Goal: Task Accomplishment & Management: Use online tool/utility

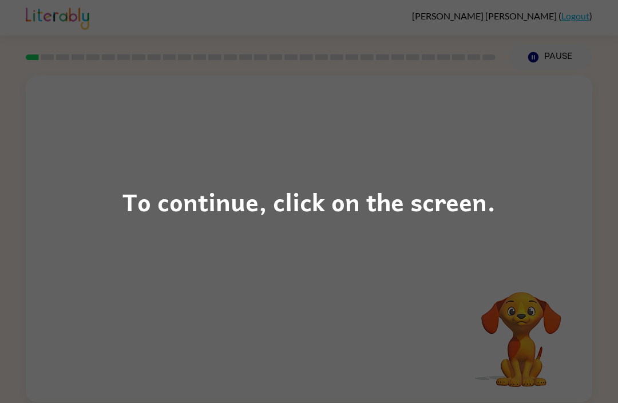
click at [531, 283] on div "To continue, click on the screen." at bounding box center [309, 201] width 618 height 403
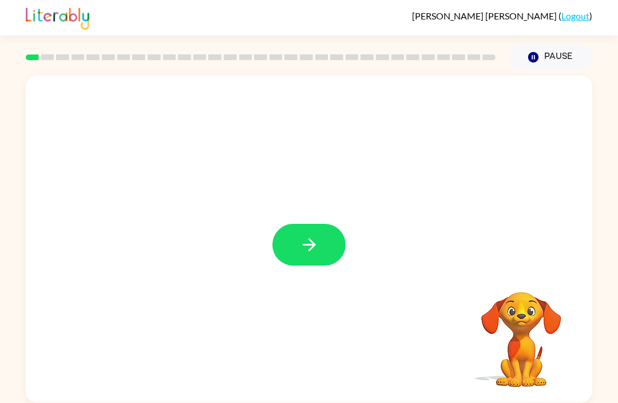
click at [331, 259] on button "button" at bounding box center [308, 245] width 73 height 42
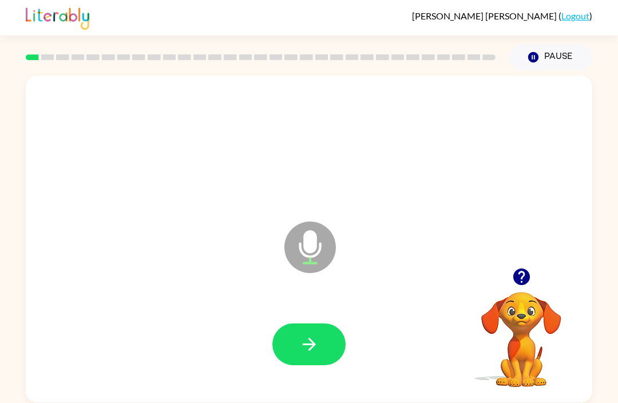
click at [513, 283] on icon "button" at bounding box center [521, 277] width 20 height 20
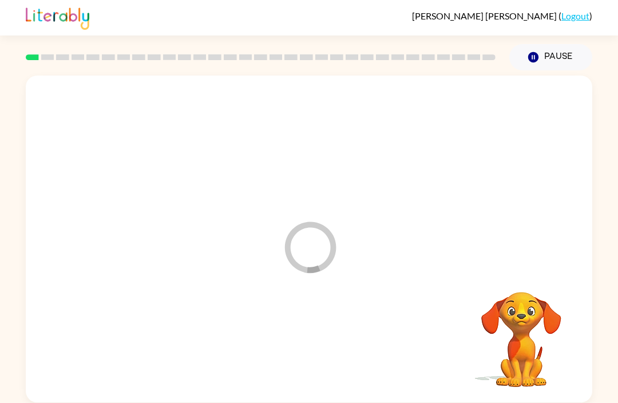
click at [330, 322] on div at bounding box center [308, 344] width 543 height 94
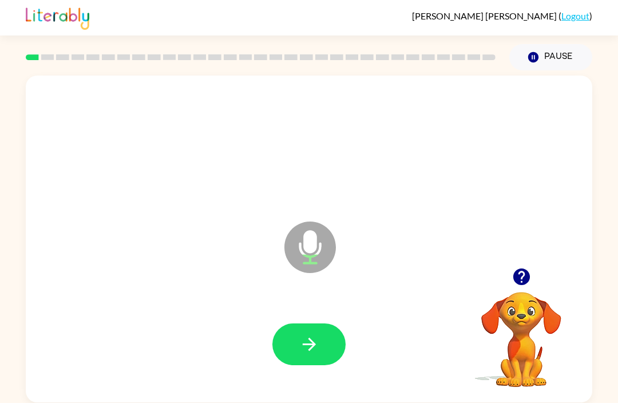
click at [510, 280] on button "button" at bounding box center [521, 276] width 29 height 29
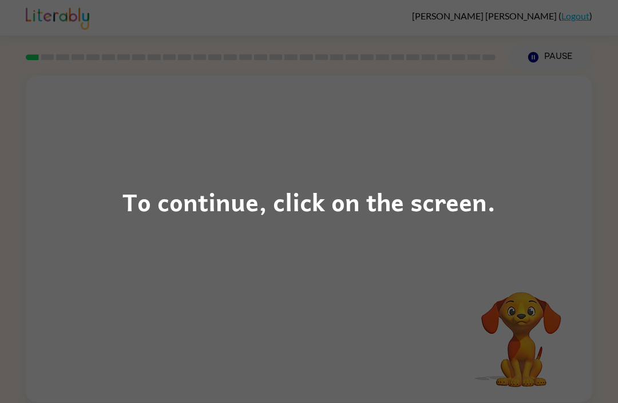
click at [143, 325] on div "To continue, click on the screen." at bounding box center [309, 201] width 618 height 403
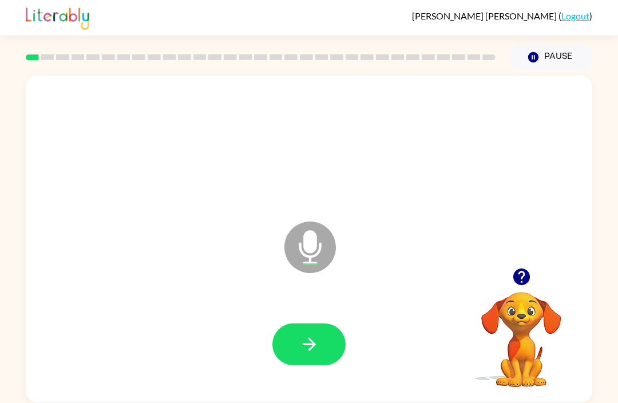
click at [292, 354] on button "button" at bounding box center [308, 344] width 73 height 42
click at [518, 280] on icon "button" at bounding box center [520, 276] width 17 height 17
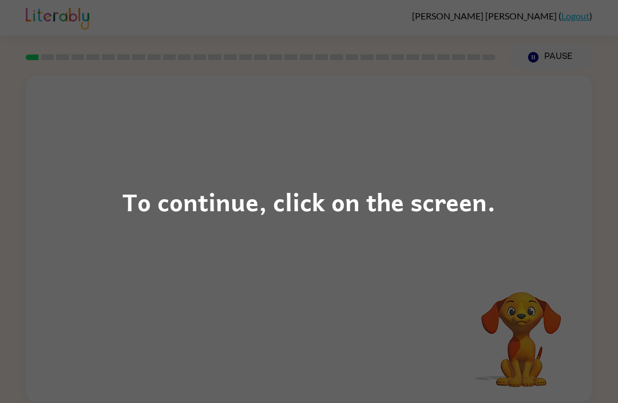
click at [63, 116] on div "To continue, click on the screen." at bounding box center [309, 201] width 618 height 403
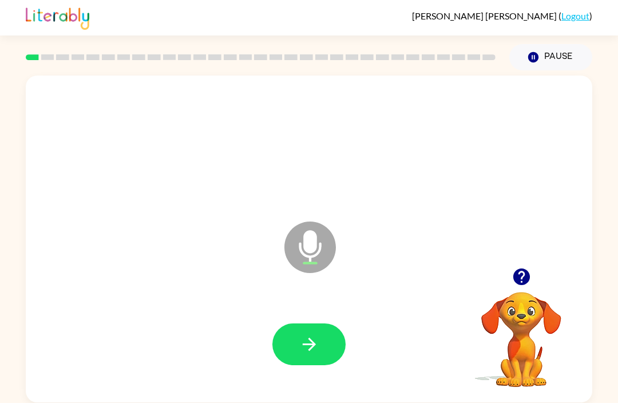
click at [293, 357] on button "button" at bounding box center [308, 344] width 73 height 42
click at [297, 348] on button "button" at bounding box center [308, 344] width 73 height 42
click at [319, 354] on icon "button" at bounding box center [309, 344] width 20 height 20
click at [514, 279] on icon "button" at bounding box center [520, 276] width 17 height 17
click at [308, 354] on icon "button" at bounding box center [309, 344] width 20 height 20
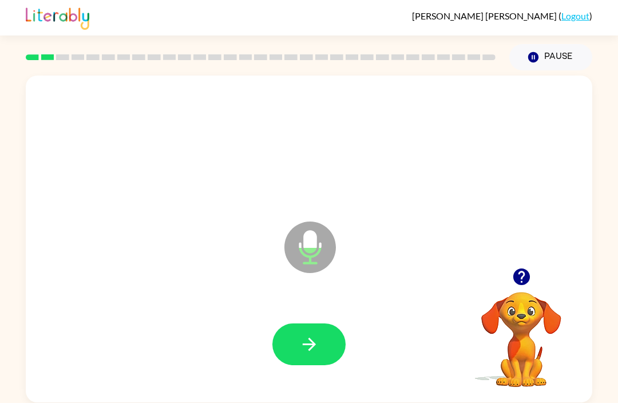
click at [507, 280] on button "button" at bounding box center [521, 276] width 29 height 29
click at [516, 277] on video "Your browser must support playing .mp4 files to use Literably. Please try using…" at bounding box center [521, 331] width 114 height 114
click at [309, 354] on icon "button" at bounding box center [309, 344] width 20 height 20
click at [507, 275] on button "button" at bounding box center [521, 276] width 29 height 29
click at [515, 277] on icon "button" at bounding box center [520, 276] width 17 height 17
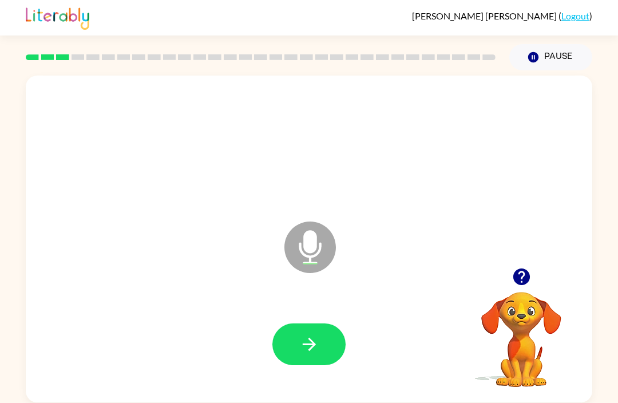
click at [312, 364] on button "button" at bounding box center [308, 344] width 73 height 42
click at [317, 344] on icon "button" at bounding box center [309, 344] width 20 height 20
click at [520, 280] on icon "button" at bounding box center [521, 277] width 20 height 20
click at [305, 350] on icon "button" at bounding box center [309, 344] width 20 height 20
click at [515, 277] on icon "button" at bounding box center [520, 276] width 17 height 17
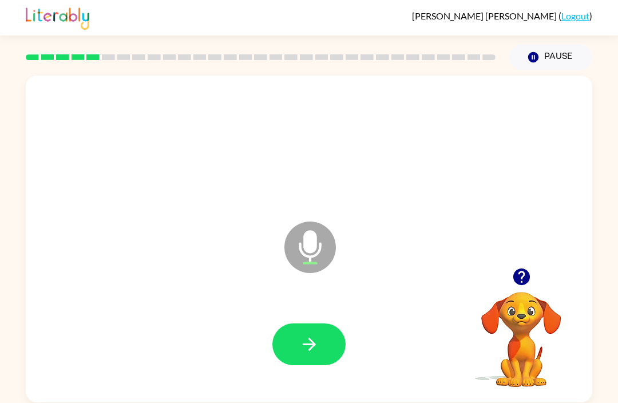
click at [317, 354] on icon "button" at bounding box center [309, 344] width 20 height 20
click at [332, 343] on button "button" at bounding box center [308, 344] width 73 height 42
click at [321, 348] on button "button" at bounding box center [308, 344] width 73 height 42
click at [305, 325] on button "button" at bounding box center [308, 344] width 73 height 42
click at [504, 280] on div at bounding box center [521, 276] width 114 height 29
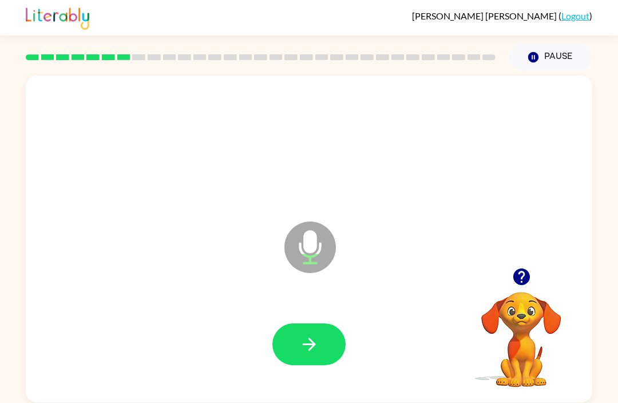
click at [516, 275] on icon "button" at bounding box center [520, 276] width 17 height 17
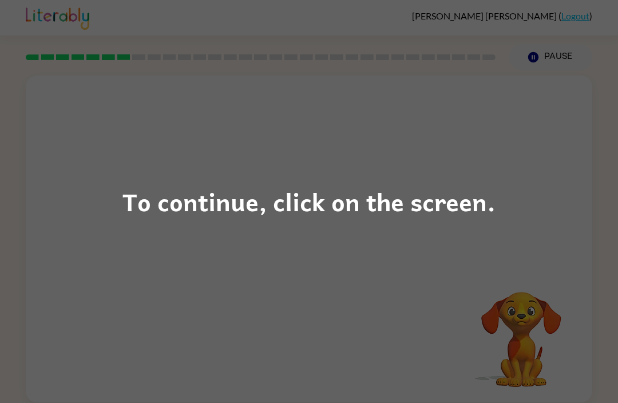
click at [163, 339] on div "To continue, click on the screen." at bounding box center [309, 201] width 618 height 403
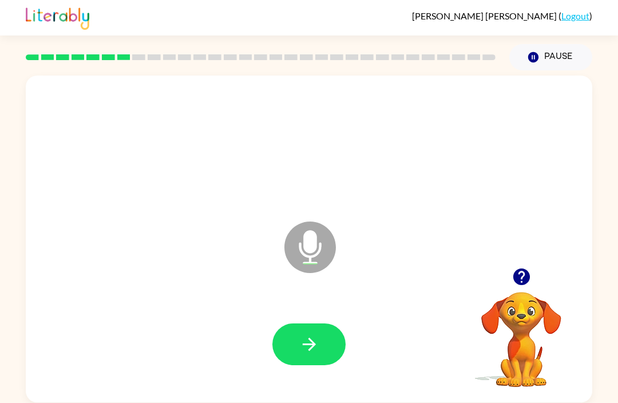
scroll to position [19, 0]
click at [517, 267] on icon "button" at bounding box center [521, 277] width 20 height 20
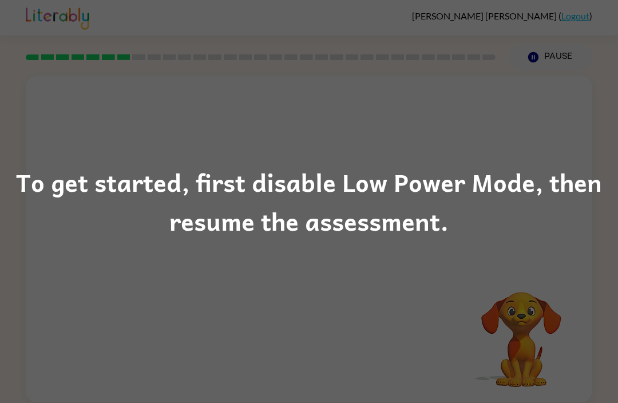
click at [570, 253] on div "To get started, first disable Low Power Mode, then resume the assessment." at bounding box center [309, 201] width 618 height 403
click at [214, 319] on div "To get started, first disable Low Power Mode, then resume the assessment." at bounding box center [309, 201] width 618 height 403
click at [174, 344] on div "To get started, first disable Low Power Mode, then resume the assessment." at bounding box center [309, 201] width 618 height 403
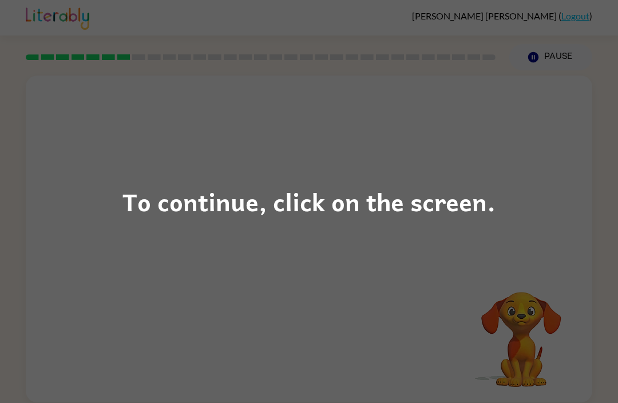
click at [288, 306] on div "To continue, click on the screen." at bounding box center [309, 201] width 618 height 403
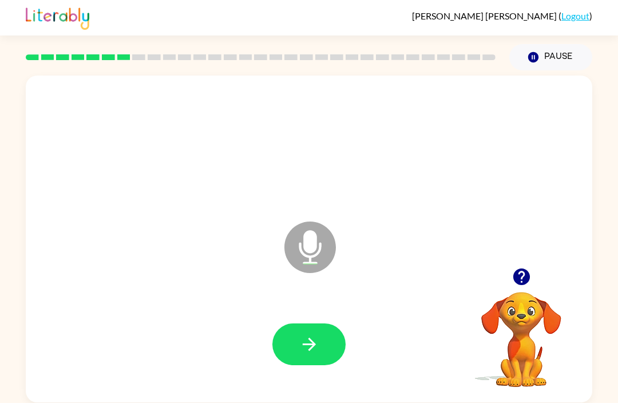
click at [320, 329] on button "button" at bounding box center [308, 344] width 73 height 42
click at [510, 275] on button "button" at bounding box center [521, 276] width 29 height 29
click at [550, 319] on video "Your browser must support playing .mp4 files to use Literably. Please try using…" at bounding box center [521, 331] width 114 height 114
click at [307, 363] on button "button" at bounding box center [308, 344] width 73 height 42
click at [523, 312] on video "Your browser must support playing .mp4 files to use Literably. Please try using…" at bounding box center [521, 331] width 114 height 114
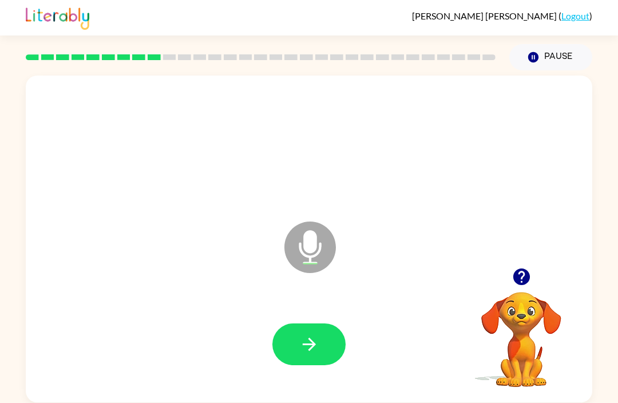
click at [316, 354] on icon "button" at bounding box center [309, 344] width 20 height 20
click at [317, 329] on button "button" at bounding box center [308, 344] width 73 height 42
click at [509, 275] on video "Your browser must support playing .mp4 files to use Literably. Please try using…" at bounding box center [521, 331] width 114 height 114
click at [516, 276] on icon "button" at bounding box center [520, 276] width 17 height 17
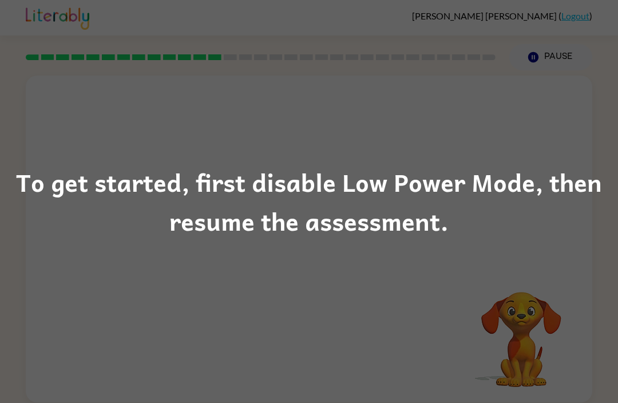
click at [508, 106] on div "To get started, first disable Low Power Mode, then resume the assessment." at bounding box center [309, 201] width 618 height 403
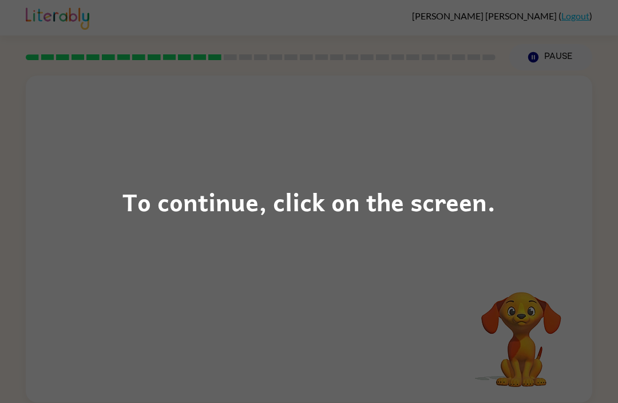
click at [442, 286] on div "To continue, click on the screen." at bounding box center [309, 201] width 618 height 403
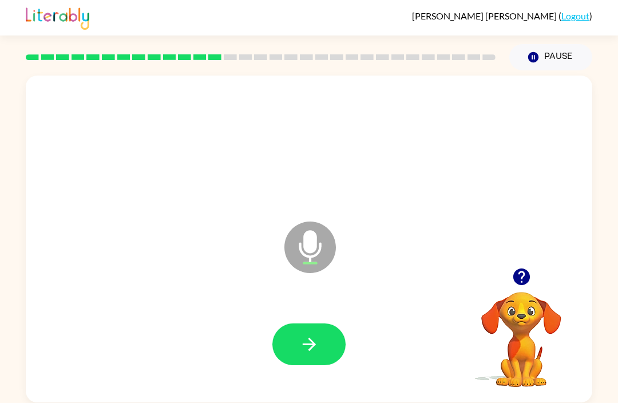
click at [306, 351] on icon "button" at bounding box center [309, 344] width 20 height 20
click at [312, 337] on icon "button" at bounding box center [309, 344] width 20 height 20
click at [318, 331] on button "button" at bounding box center [308, 344] width 73 height 42
click at [315, 354] on icon "button" at bounding box center [309, 344] width 20 height 20
click at [331, 354] on button "button" at bounding box center [308, 344] width 73 height 42
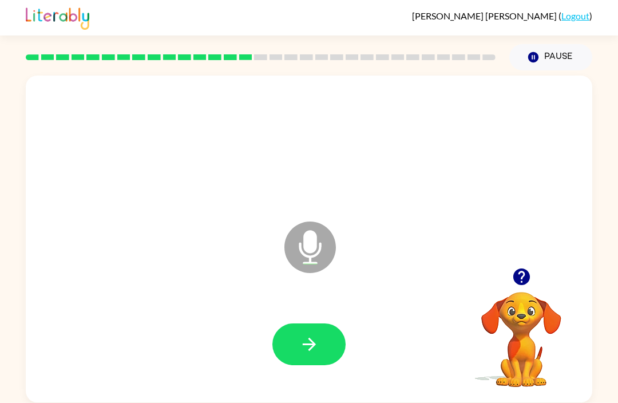
click at [302, 345] on icon "button" at bounding box center [309, 344] width 20 height 20
click at [333, 340] on button "button" at bounding box center [308, 344] width 73 height 42
click at [315, 336] on icon "button" at bounding box center [309, 344] width 20 height 20
click at [515, 281] on icon "button" at bounding box center [520, 276] width 17 height 17
click at [292, 304] on icon "Microphone The Microphone is here when it is your turn to talk" at bounding box center [367, 261] width 172 height 86
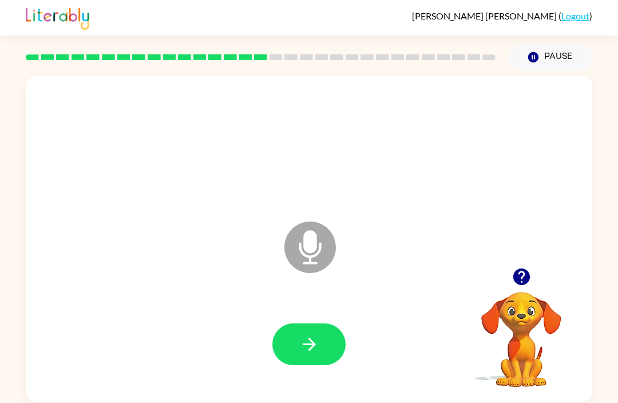
click at [317, 343] on icon "button" at bounding box center [309, 344] width 20 height 20
click at [324, 339] on button "button" at bounding box center [308, 344] width 73 height 42
click at [328, 321] on div at bounding box center [308, 344] width 543 height 94
click at [334, 343] on button "button" at bounding box center [308, 344] width 73 height 42
click at [312, 332] on button "button" at bounding box center [308, 344] width 73 height 42
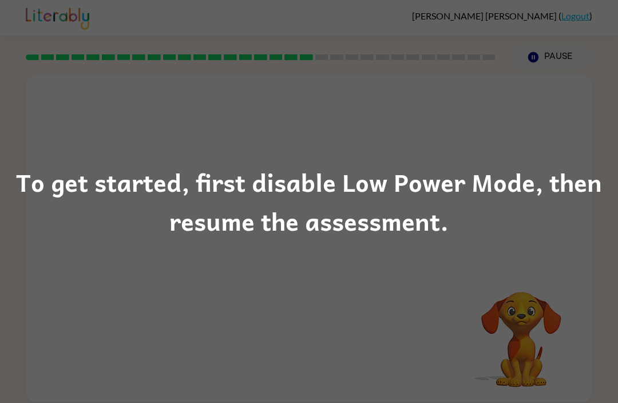
click at [432, 372] on div "To get started, first disable Low Power Mode, then resume the assessment." at bounding box center [309, 201] width 618 height 403
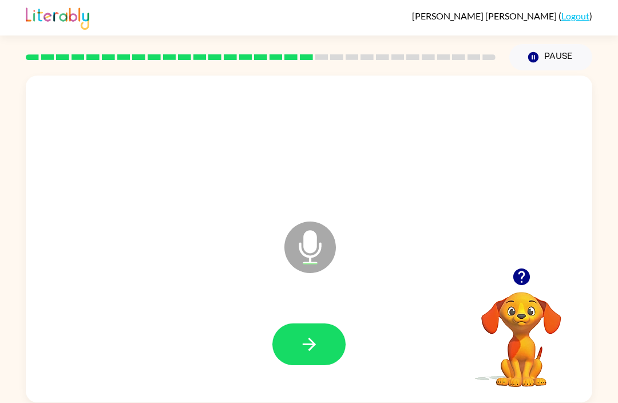
click at [317, 379] on div at bounding box center [308, 344] width 543 height 94
click at [335, 320] on div at bounding box center [308, 344] width 543 height 94
click at [322, 348] on button "button" at bounding box center [308, 344] width 73 height 42
click at [315, 341] on icon "button" at bounding box center [309, 344] width 20 height 20
click at [309, 345] on icon "button" at bounding box center [308, 343] width 13 height 13
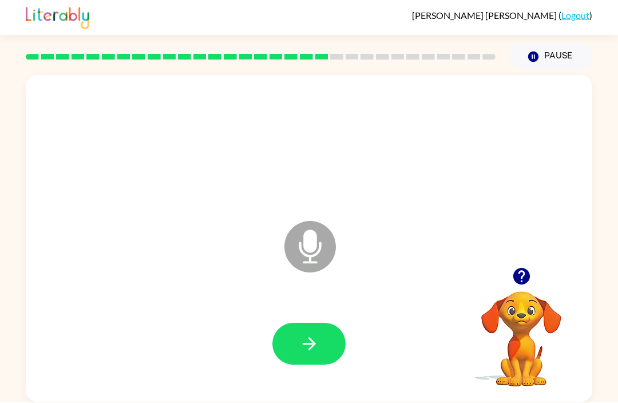
click at [320, 350] on button "button" at bounding box center [308, 344] width 73 height 42
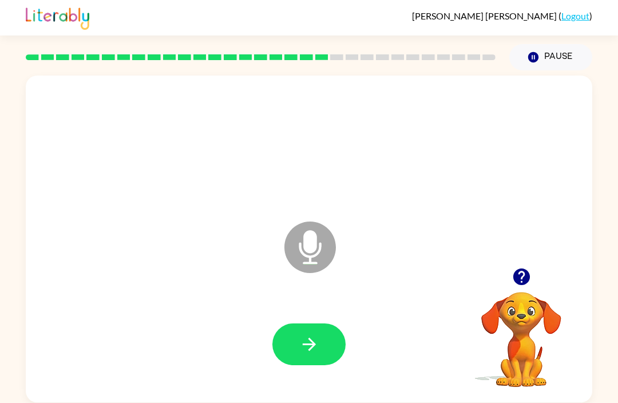
click at [322, 336] on button "button" at bounding box center [308, 344] width 73 height 42
click at [301, 323] on button "button" at bounding box center [308, 344] width 73 height 42
click at [326, 307] on div at bounding box center [308, 344] width 543 height 94
click at [322, 333] on button "button" at bounding box center [308, 344] width 73 height 42
click at [318, 346] on icon "button" at bounding box center [309, 344] width 20 height 20
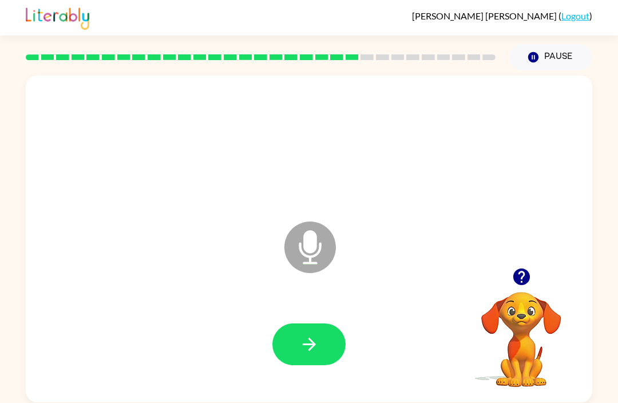
click at [311, 339] on icon "button" at bounding box center [308, 343] width 13 height 13
click at [306, 339] on icon "button" at bounding box center [308, 343] width 13 height 13
click at [319, 347] on button "button" at bounding box center [308, 344] width 73 height 42
click at [311, 339] on icon "button" at bounding box center [308, 343] width 13 height 13
click at [292, 309] on div at bounding box center [308, 344] width 543 height 94
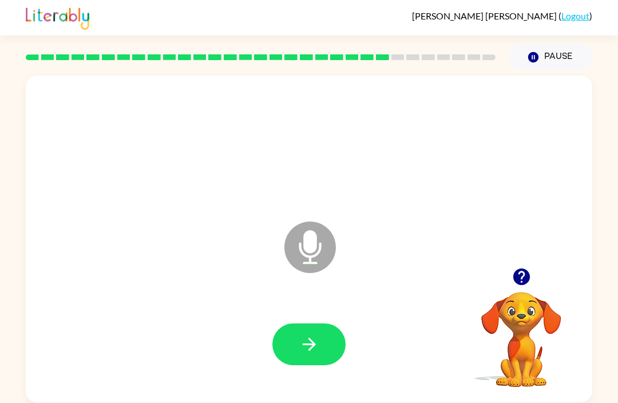
click at [311, 303] on div at bounding box center [308, 344] width 543 height 94
click at [312, 334] on icon "button" at bounding box center [309, 344] width 20 height 20
click at [318, 323] on button "button" at bounding box center [308, 344] width 73 height 42
click at [324, 338] on button "button" at bounding box center [308, 344] width 73 height 42
click at [308, 344] on icon "button" at bounding box center [308, 343] width 13 height 13
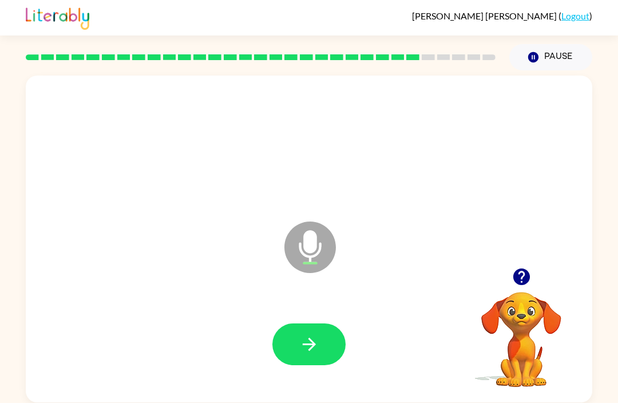
click at [341, 314] on div at bounding box center [308, 344] width 543 height 94
click at [327, 323] on button "button" at bounding box center [308, 344] width 73 height 42
click at [315, 324] on button "button" at bounding box center [308, 344] width 73 height 42
click at [328, 338] on button "button" at bounding box center [308, 344] width 73 height 42
click at [318, 334] on icon "button" at bounding box center [309, 344] width 20 height 20
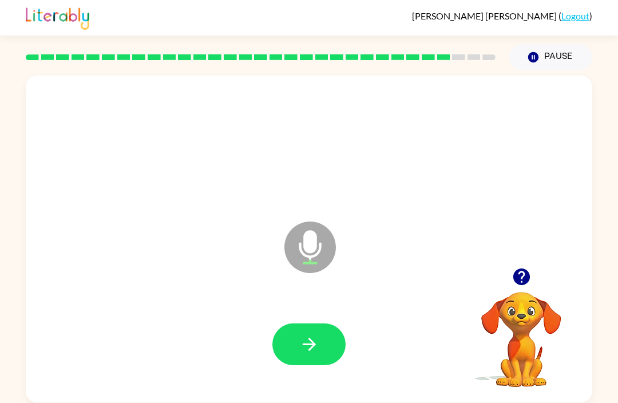
click at [315, 335] on icon "button" at bounding box center [309, 344] width 20 height 20
click at [530, 280] on icon "button" at bounding box center [521, 277] width 20 height 20
click at [288, 341] on button "button" at bounding box center [308, 344] width 73 height 42
click at [325, 326] on button "button" at bounding box center [308, 344] width 73 height 42
click at [321, 340] on button "button" at bounding box center [308, 344] width 73 height 42
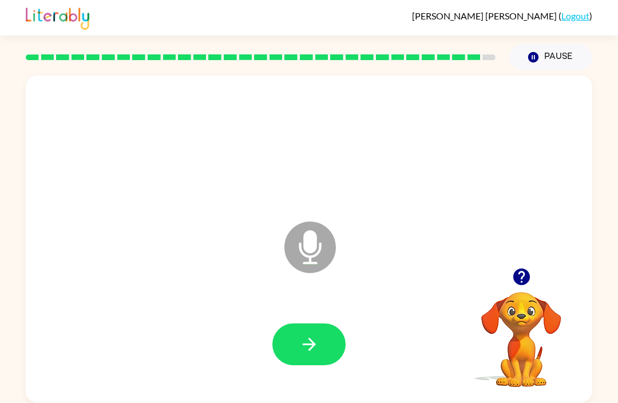
click at [326, 324] on button "button" at bounding box center [308, 344] width 73 height 42
click at [297, 337] on button "button" at bounding box center [308, 344] width 73 height 42
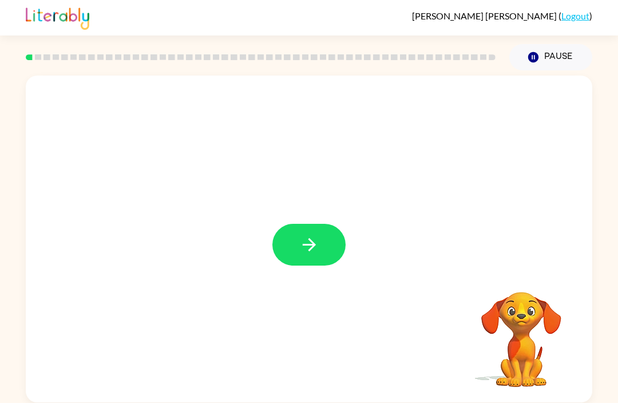
click at [292, 291] on div at bounding box center [309, 238] width 566 height 327
click at [322, 243] on button "button" at bounding box center [308, 245] width 73 height 42
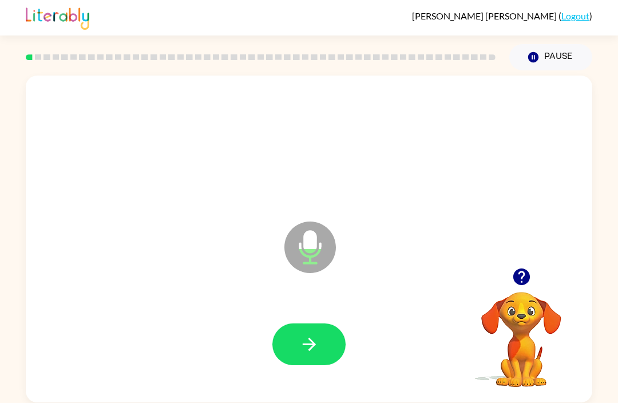
click at [317, 351] on icon "button" at bounding box center [309, 344] width 20 height 20
click at [339, 324] on div at bounding box center [308, 344] width 73 height 42
click at [331, 359] on button "button" at bounding box center [308, 344] width 73 height 42
click at [317, 327] on button "button" at bounding box center [308, 344] width 73 height 42
click at [297, 364] on button "button" at bounding box center [308, 344] width 73 height 42
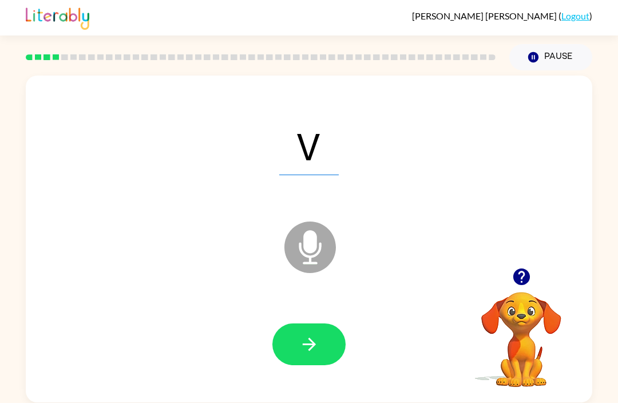
click at [289, 353] on button "button" at bounding box center [308, 344] width 73 height 42
click at [319, 360] on button "button" at bounding box center [308, 344] width 73 height 42
click at [309, 365] on button "button" at bounding box center [308, 344] width 73 height 42
click at [315, 343] on icon "button" at bounding box center [309, 344] width 20 height 20
click at [328, 337] on button "button" at bounding box center [308, 344] width 73 height 42
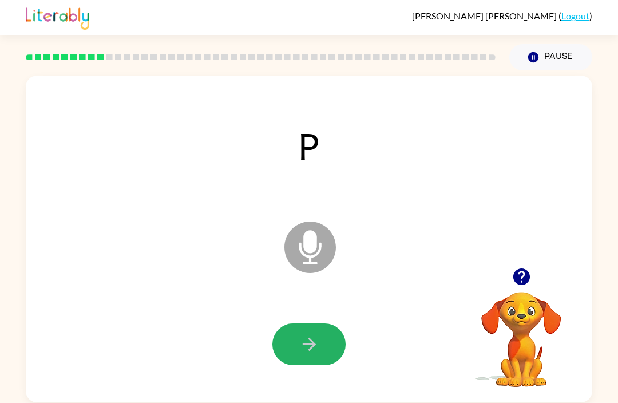
click at [322, 340] on button "button" at bounding box center [308, 344] width 73 height 42
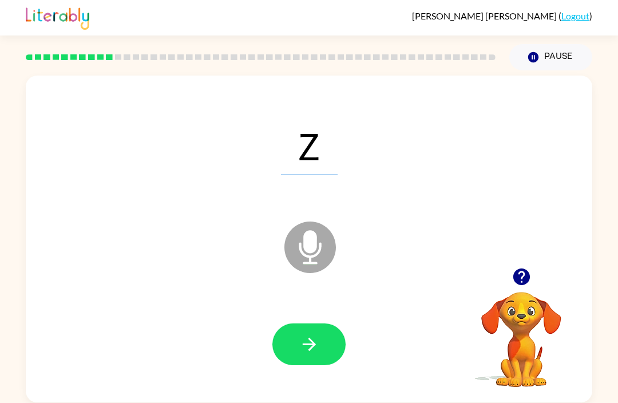
click at [312, 345] on icon "button" at bounding box center [308, 343] width 13 height 13
click at [341, 354] on button "button" at bounding box center [308, 344] width 73 height 42
click at [316, 352] on icon "button" at bounding box center [309, 344] width 20 height 20
click at [308, 356] on button "button" at bounding box center [308, 344] width 73 height 42
click at [314, 360] on button "button" at bounding box center [308, 344] width 73 height 42
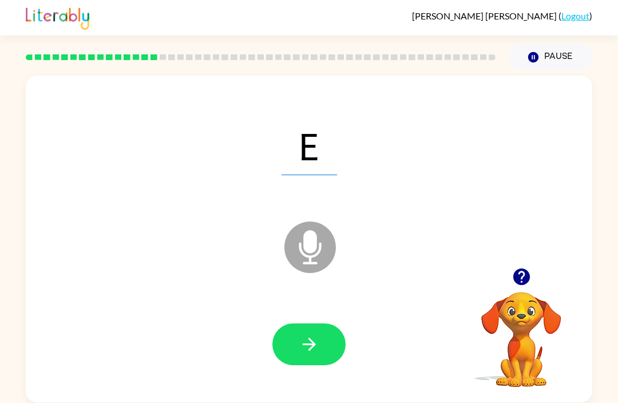
click at [327, 345] on button "button" at bounding box center [308, 344] width 73 height 42
click at [319, 335] on icon "button" at bounding box center [309, 344] width 20 height 20
click at [319, 345] on button "button" at bounding box center [308, 344] width 73 height 42
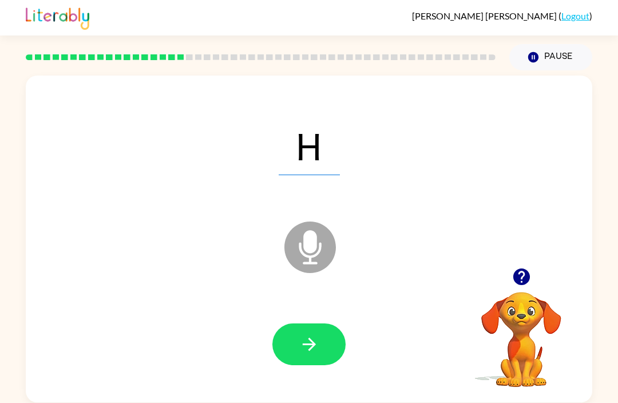
click at [325, 332] on button "button" at bounding box center [308, 344] width 73 height 42
click at [325, 339] on button "button" at bounding box center [308, 344] width 73 height 42
click at [332, 360] on button "button" at bounding box center [308, 344] width 73 height 42
click at [305, 340] on icon "button" at bounding box center [309, 344] width 20 height 20
click at [321, 339] on button "button" at bounding box center [308, 344] width 73 height 42
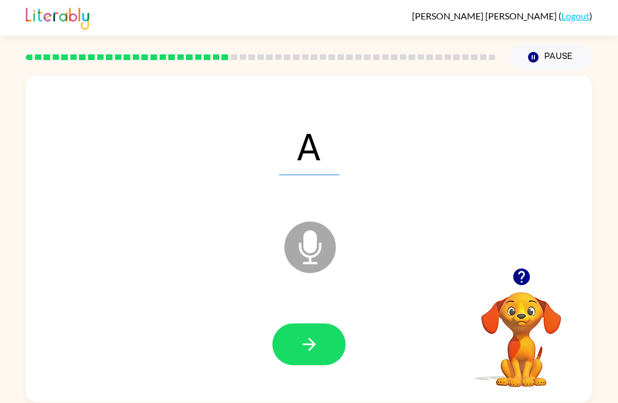
click at [322, 352] on button "button" at bounding box center [308, 344] width 73 height 42
click at [329, 341] on button "button" at bounding box center [308, 344] width 73 height 42
click at [318, 343] on icon "button" at bounding box center [309, 344] width 20 height 20
click at [329, 353] on button "button" at bounding box center [308, 344] width 73 height 42
click at [332, 339] on button "button" at bounding box center [308, 344] width 73 height 42
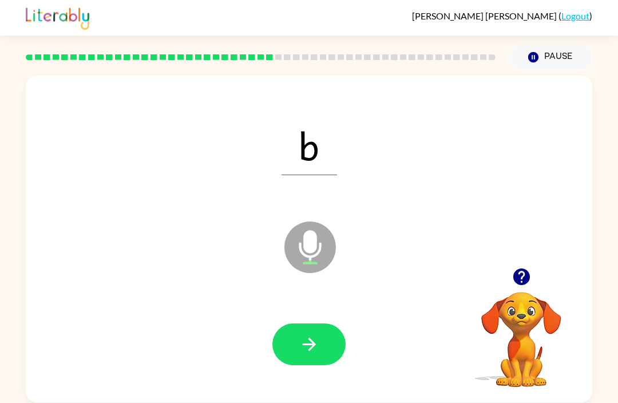
click at [309, 330] on button "button" at bounding box center [308, 344] width 73 height 42
click at [320, 360] on button "button" at bounding box center [308, 344] width 73 height 42
click at [317, 348] on icon "button" at bounding box center [309, 344] width 20 height 20
click at [320, 363] on button "button" at bounding box center [308, 344] width 73 height 42
click at [317, 336] on icon "button" at bounding box center [309, 344] width 20 height 20
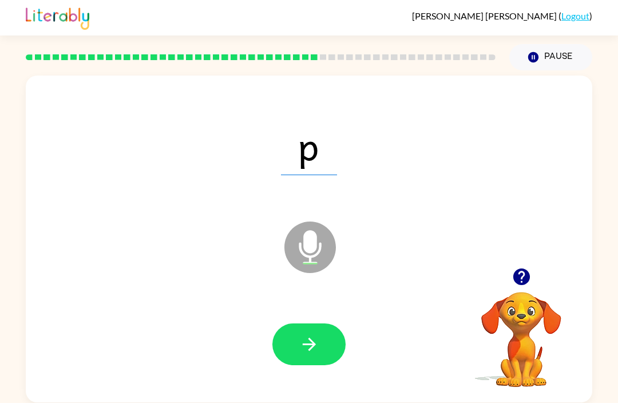
click at [320, 336] on button "button" at bounding box center [308, 344] width 73 height 42
click at [327, 344] on button "button" at bounding box center [308, 344] width 73 height 42
click at [324, 361] on button "button" at bounding box center [308, 344] width 73 height 42
click at [329, 334] on button "button" at bounding box center [308, 344] width 73 height 42
click at [318, 351] on icon "button" at bounding box center [309, 344] width 20 height 20
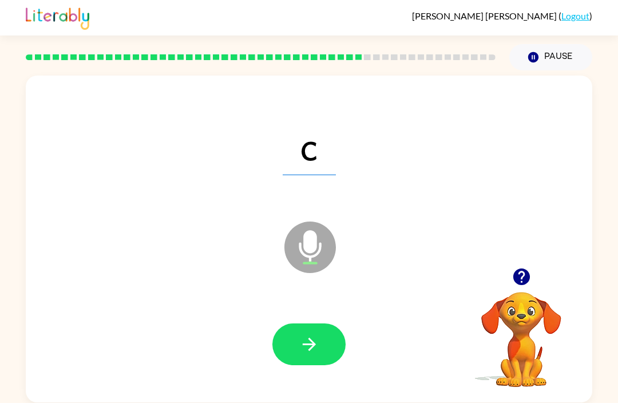
click at [337, 340] on button "button" at bounding box center [308, 344] width 73 height 42
click at [308, 356] on button "button" at bounding box center [308, 344] width 73 height 42
click at [318, 356] on button "button" at bounding box center [308, 344] width 73 height 42
click at [326, 345] on button "button" at bounding box center [308, 344] width 73 height 42
click at [308, 359] on button "button" at bounding box center [308, 344] width 73 height 42
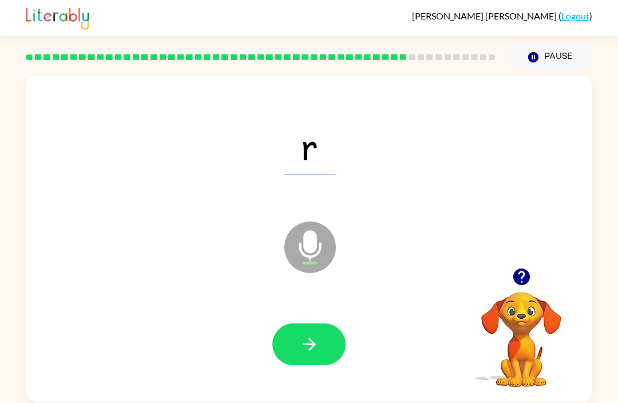
click at [312, 357] on button "button" at bounding box center [308, 344] width 73 height 42
click at [317, 354] on icon "button" at bounding box center [309, 344] width 20 height 20
click at [320, 337] on button "button" at bounding box center [308, 344] width 73 height 42
click at [335, 384] on div at bounding box center [308, 344] width 543 height 94
click at [315, 355] on button "button" at bounding box center [308, 344] width 73 height 42
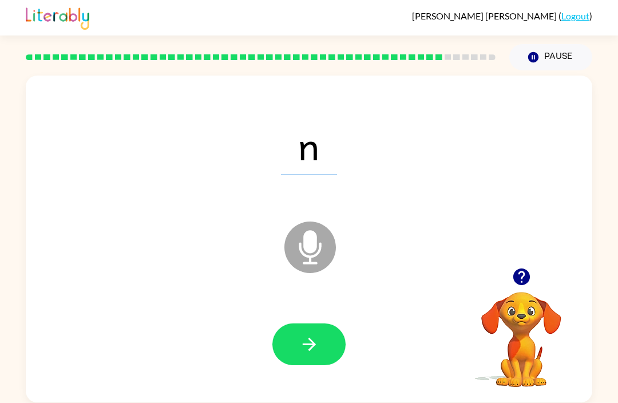
click at [318, 344] on icon "button" at bounding box center [309, 344] width 20 height 20
click at [321, 347] on button "button" at bounding box center [308, 344] width 73 height 42
click at [330, 341] on button "button" at bounding box center [308, 344] width 73 height 42
click at [320, 333] on button "button" at bounding box center [308, 344] width 73 height 42
click at [341, 353] on button "button" at bounding box center [308, 344] width 73 height 42
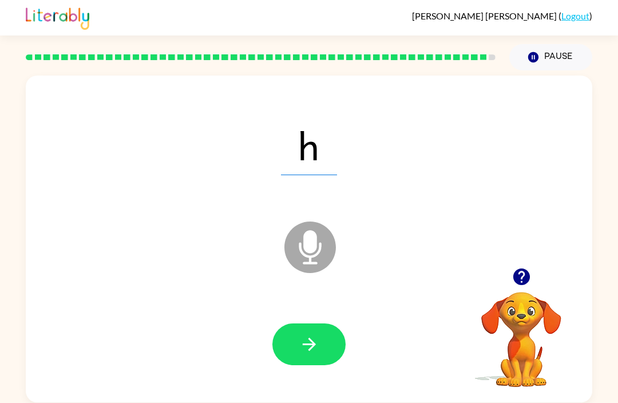
click at [319, 338] on button "button" at bounding box center [308, 344] width 73 height 42
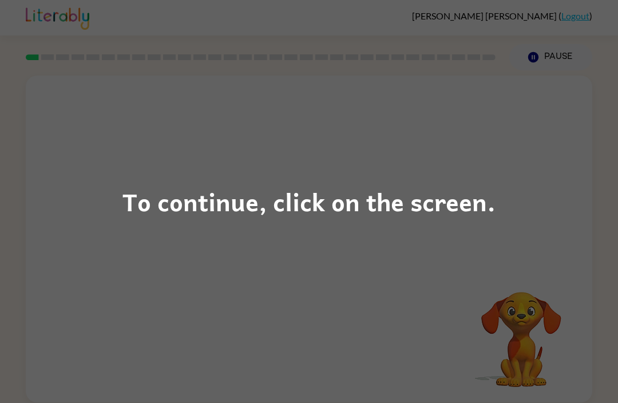
click at [544, 288] on div "To continue, click on the screen." at bounding box center [309, 201] width 618 height 403
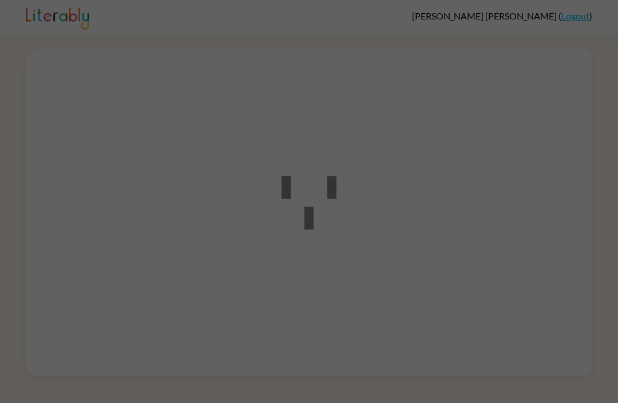
click at [373, 280] on div at bounding box center [309, 201] width 618 height 403
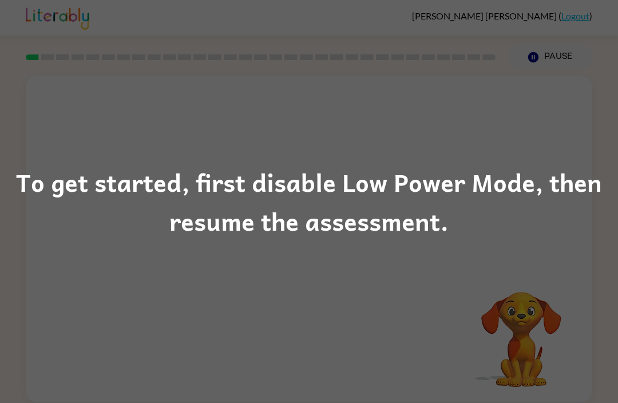
click at [616, 159] on div "To get started, first disable Low Power Mode, then resume the assessment." at bounding box center [309, 201] width 618 height 403
click at [438, 288] on div "To get started, first disable Low Power Mode, then resume the assessment." at bounding box center [309, 201] width 618 height 403
click at [616, 183] on div "To get started, first disable Low Power Mode, then resume the assessment." at bounding box center [309, 201] width 618 height 78
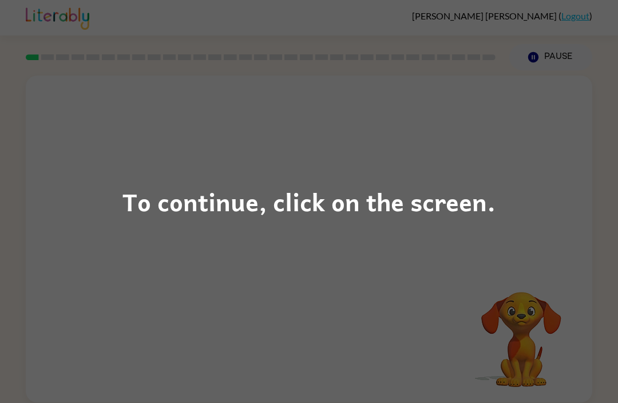
click at [367, 249] on div "To continue, click on the screen." at bounding box center [309, 201] width 618 height 403
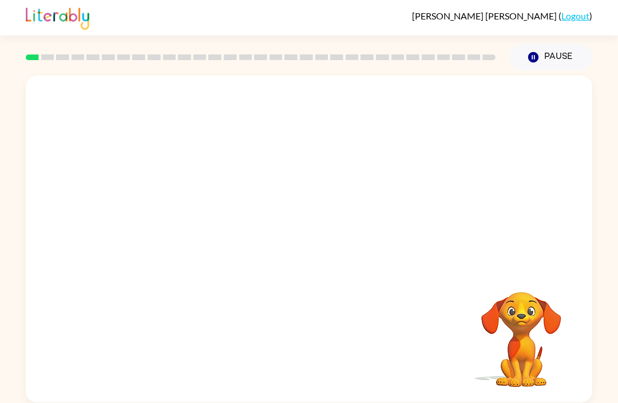
click at [446, 303] on div "Your browser must support playing .mp4 files to use Literably. Please try using…" at bounding box center [309, 238] width 566 height 327
click at [315, 258] on button "button" at bounding box center [308, 245] width 73 height 42
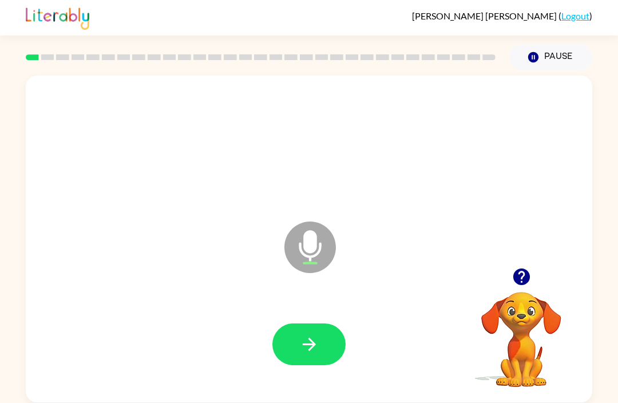
click at [512, 275] on icon "button" at bounding box center [521, 277] width 20 height 20
click at [532, 285] on button "button" at bounding box center [521, 276] width 29 height 29
click at [532, 52] on icon "Pause" at bounding box center [533, 57] width 13 height 13
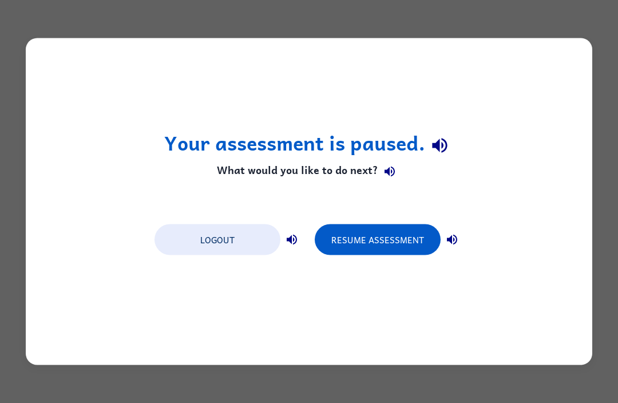
click at [377, 231] on button "Resume Assessment" at bounding box center [378, 239] width 126 height 31
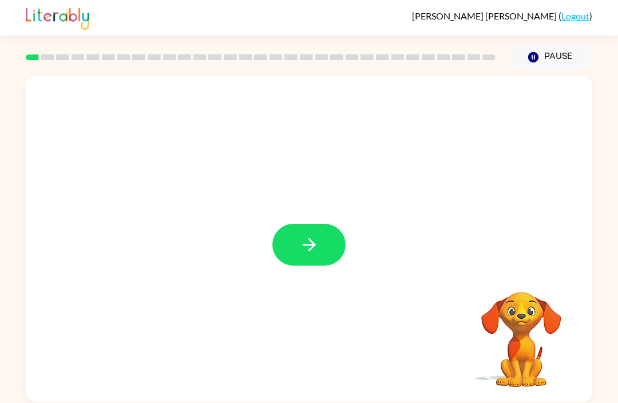
click at [320, 230] on button "button" at bounding box center [308, 245] width 73 height 42
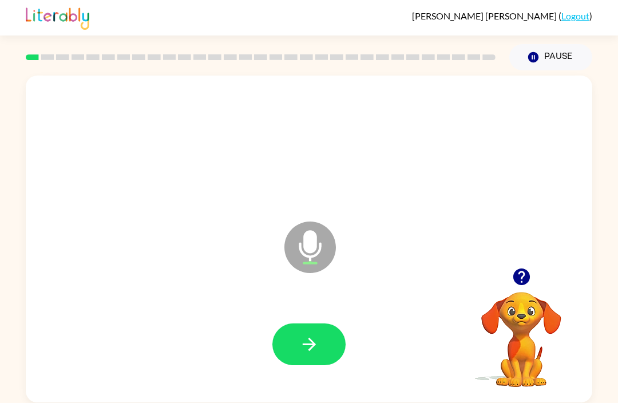
click at [522, 275] on icon "button" at bounding box center [520, 276] width 17 height 17
click at [522, 263] on button "button" at bounding box center [521, 276] width 29 height 29
click at [310, 340] on icon "button" at bounding box center [308, 343] width 13 height 13
click at [519, 275] on icon "button" at bounding box center [521, 277] width 20 height 20
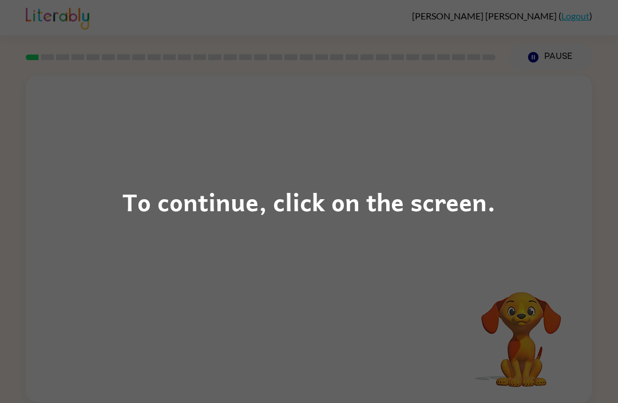
click at [63, 37] on div "To continue, click on the screen." at bounding box center [309, 201] width 618 height 403
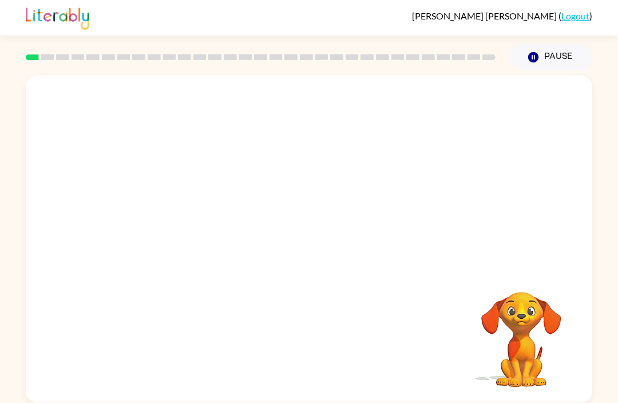
click at [57, 117] on div at bounding box center [309, 171] width 566 height 192
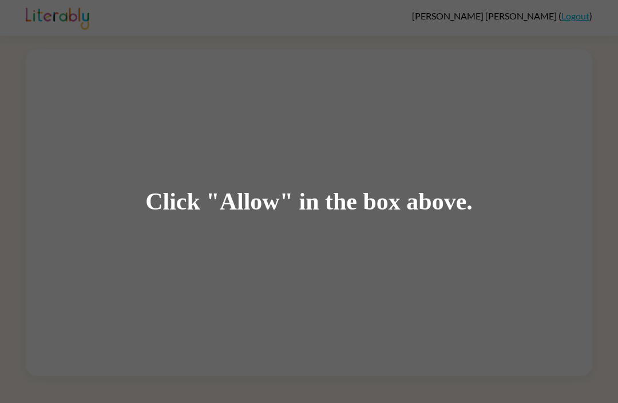
click at [255, 97] on div "Click "Allow" in the box above." at bounding box center [309, 201] width 618 height 403
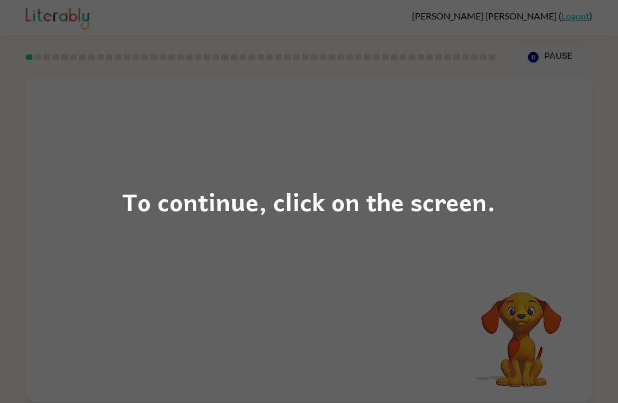
click at [380, 189] on div "To continue, click on the screen." at bounding box center [308, 201] width 373 height 39
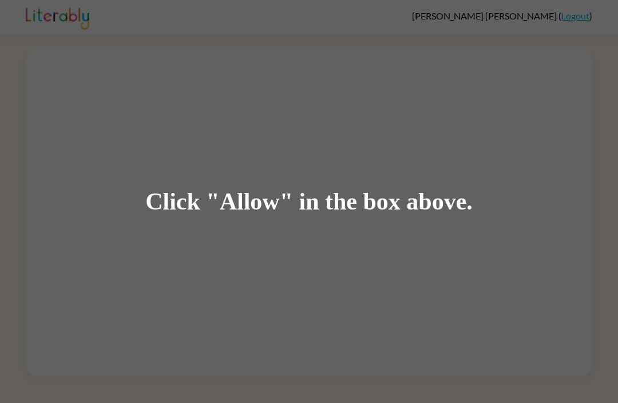
click at [305, 67] on div "Click "Allow" in the box above." at bounding box center [309, 201] width 618 height 403
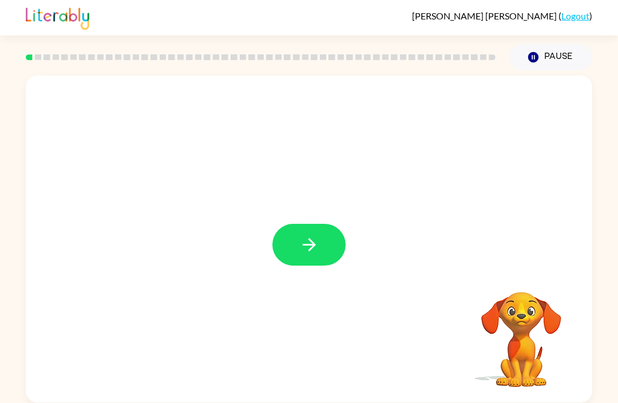
click at [297, 241] on button "button" at bounding box center [308, 245] width 73 height 42
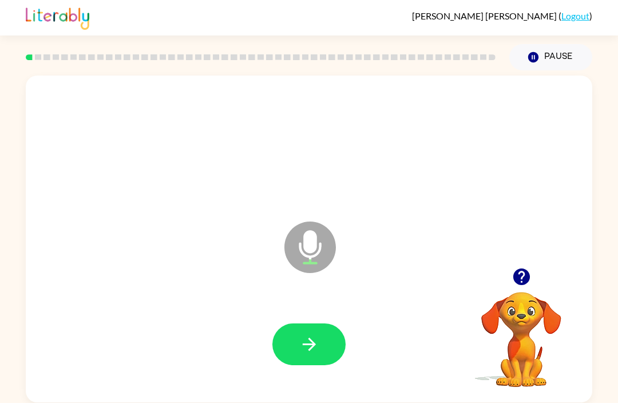
click at [523, 268] on icon "button" at bounding box center [521, 277] width 20 height 20
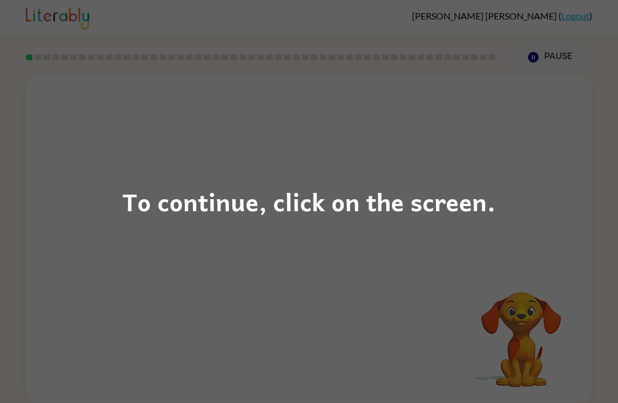
click at [516, 260] on div "To continue, click on the screen." at bounding box center [309, 201] width 618 height 403
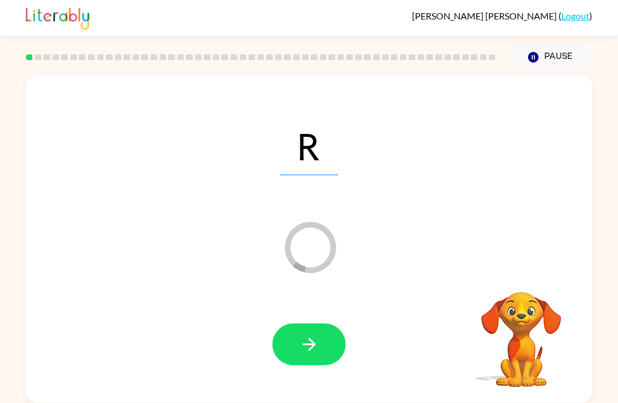
click at [524, 264] on div "R Loader Your response is being sent to our graders" at bounding box center [309, 238] width 566 height 327
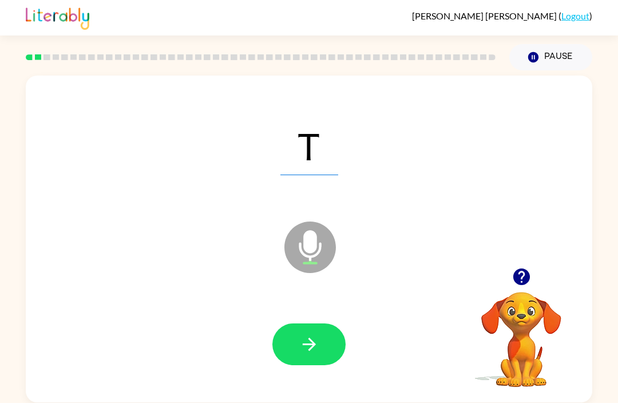
click at [519, 277] on icon "button" at bounding box center [520, 276] width 17 height 17
click at [537, 49] on button "Pause Pause" at bounding box center [550, 57] width 83 height 26
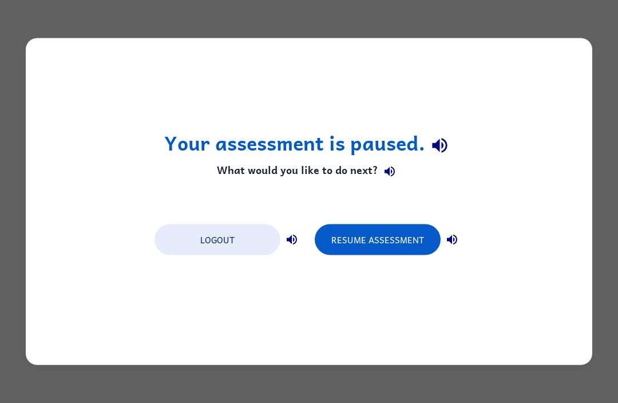
click at [220, 246] on button "Logout" at bounding box center [217, 239] width 126 height 31
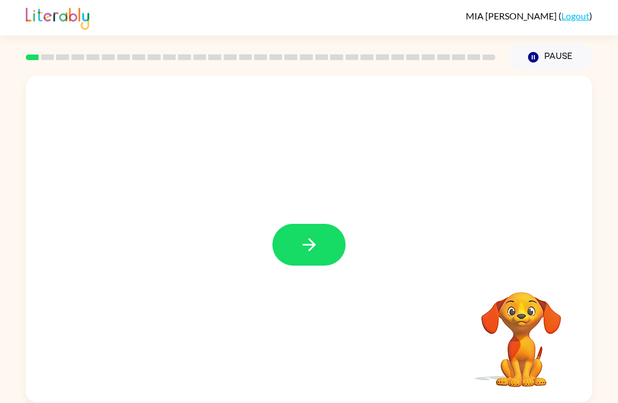
click at [311, 262] on button "button" at bounding box center [308, 245] width 73 height 42
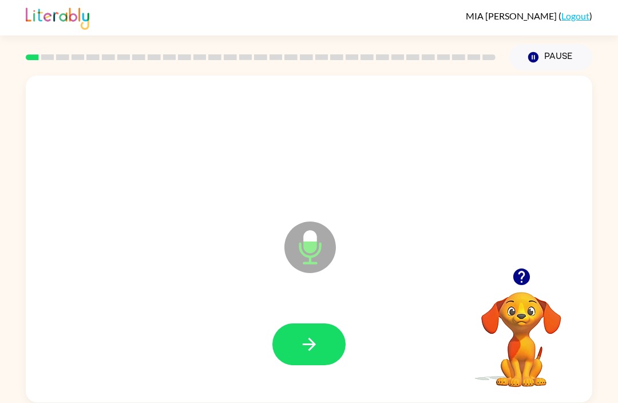
click at [521, 275] on icon "button" at bounding box center [520, 276] width 17 height 17
click at [297, 357] on button "button" at bounding box center [308, 344] width 73 height 42
click at [513, 277] on icon "button" at bounding box center [520, 276] width 17 height 17
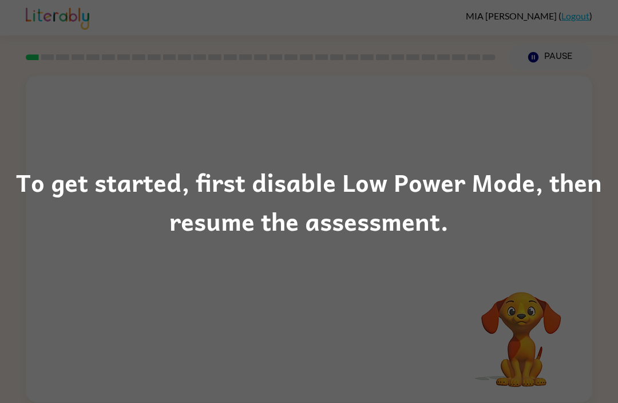
click at [617, 174] on div "To get started, first disable Low Power Mode, then resume the assessment." at bounding box center [309, 201] width 618 height 78
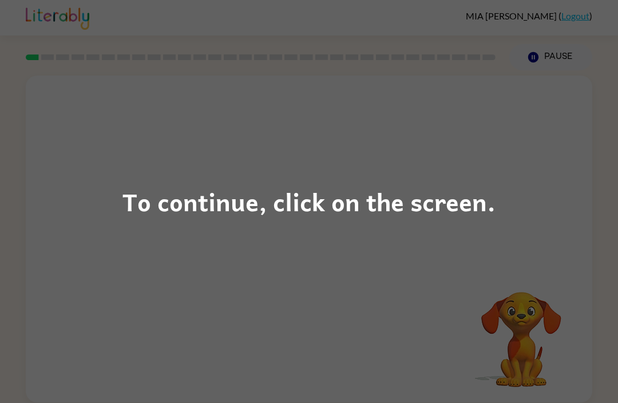
click at [427, 273] on div "To continue, click on the screen." at bounding box center [309, 201] width 618 height 403
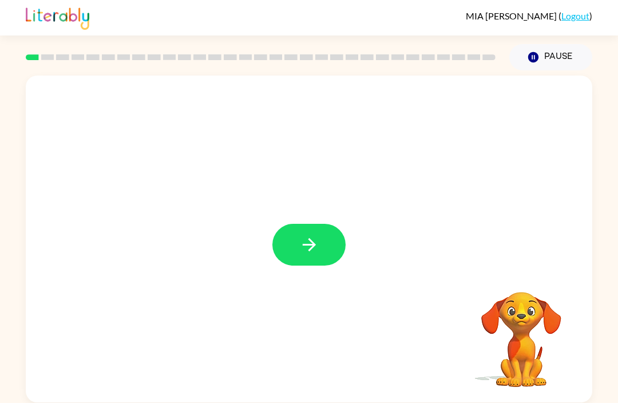
click at [310, 252] on icon "button" at bounding box center [309, 244] width 20 height 20
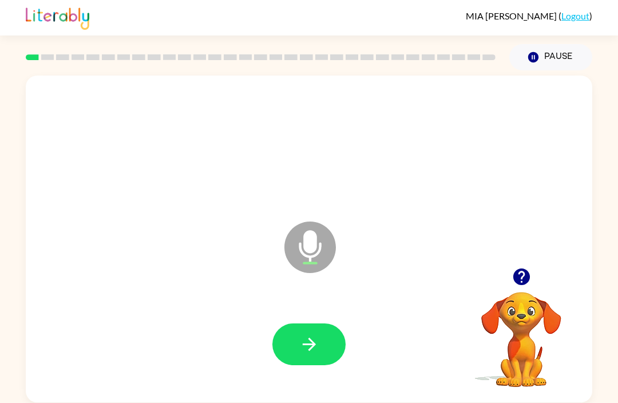
click at [524, 283] on icon "button" at bounding box center [520, 276] width 17 height 17
click at [367, 360] on div at bounding box center [308, 344] width 543 height 94
click at [514, 279] on icon "button" at bounding box center [520, 276] width 17 height 17
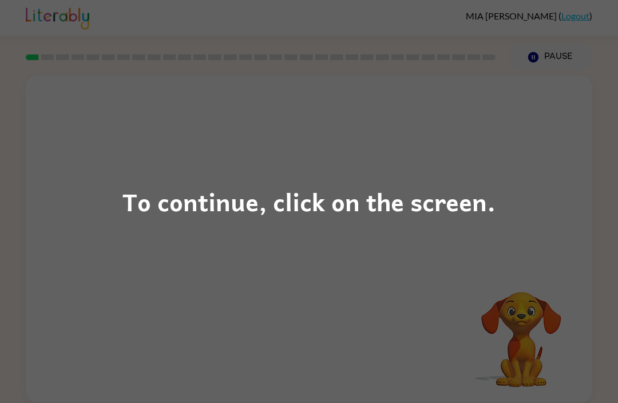
click at [104, 292] on div "To continue, click on the screen." at bounding box center [309, 201] width 618 height 403
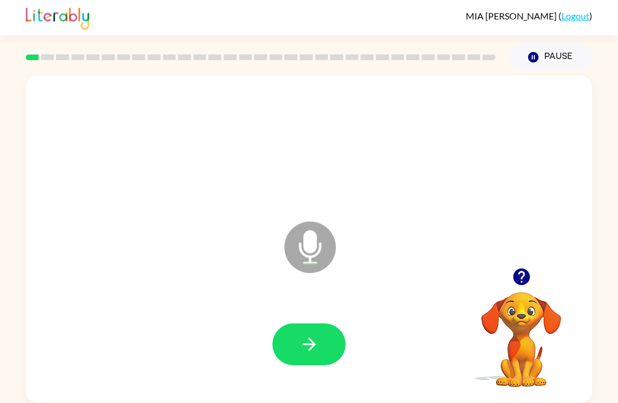
click at [526, 274] on icon "button" at bounding box center [520, 276] width 17 height 17
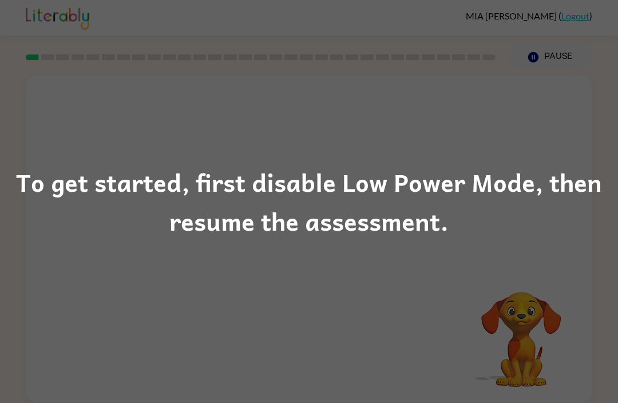
click at [617, 177] on div "To get started, first disable Low Power Mode, then resume the assessment." at bounding box center [309, 201] width 618 height 78
click at [616, 126] on div "To get started, first disable Low Power Mode, then resume the assessment." at bounding box center [309, 201] width 618 height 403
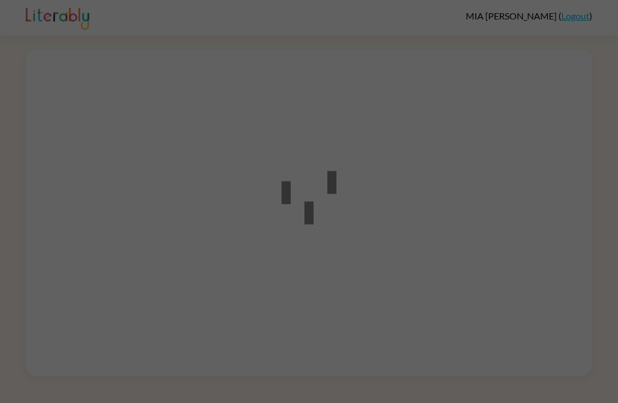
click at [249, 104] on div at bounding box center [309, 201] width 618 height 403
click at [260, 134] on div at bounding box center [309, 201] width 618 height 403
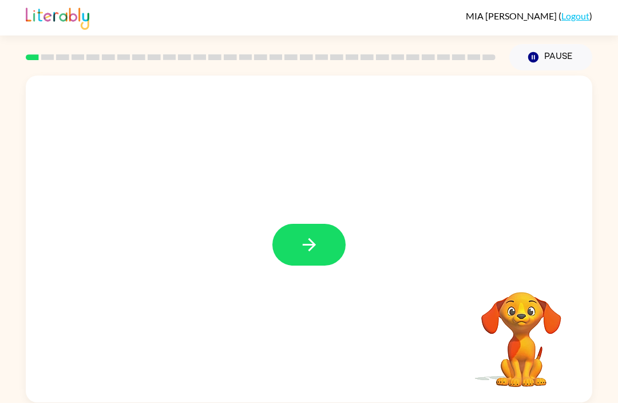
click at [316, 257] on button "button" at bounding box center [308, 245] width 73 height 42
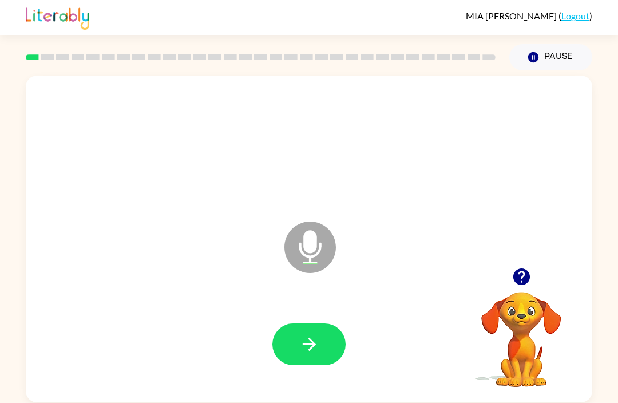
click at [531, 42] on div "Pause Pause" at bounding box center [550, 57] width 97 height 40
click at [527, 57] on icon "Pause" at bounding box center [533, 57] width 13 height 13
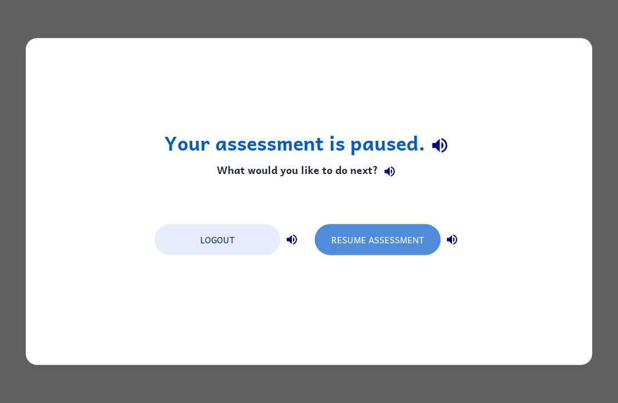
click at [358, 242] on button "Resume Assessment" at bounding box center [378, 239] width 126 height 31
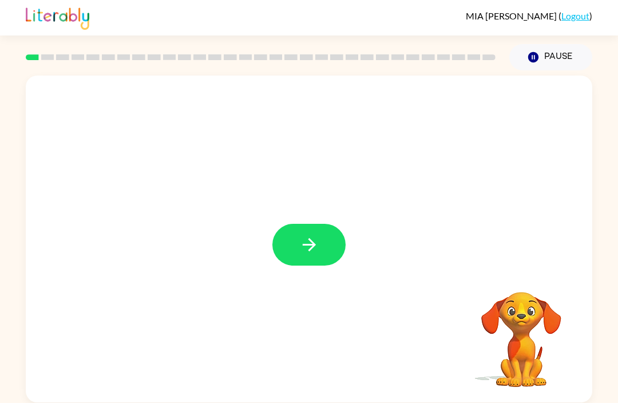
click at [341, 241] on button "button" at bounding box center [308, 245] width 73 height 42
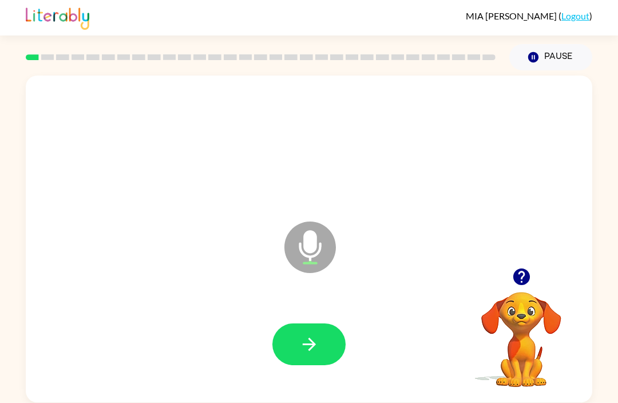
click at [317, 336] on icon "button" at bounding box center [309, 344] width 20 height 20
click at [515, 281] on icon "button" at bounding box center [520, 276] width 17 height 17
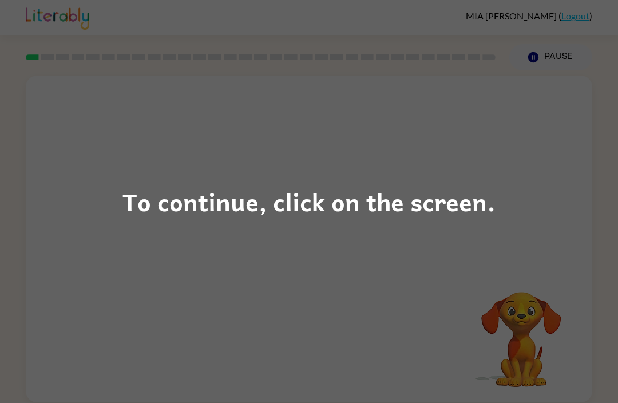
click at [180, 229] on div "To continue, click on the screen." at bounding box center [309, 201] width 618 height 403
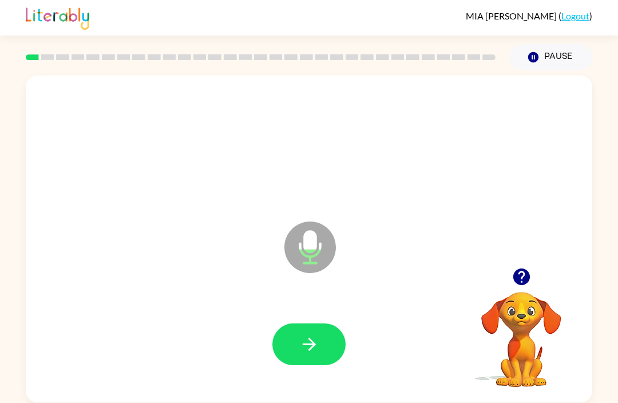
click at [311, 336] on icon "button" at bounding box center [309, 344] width 20 height 20
click at [520, 278] on icon "button" at bounding box center [520, 276] width 17 height 17
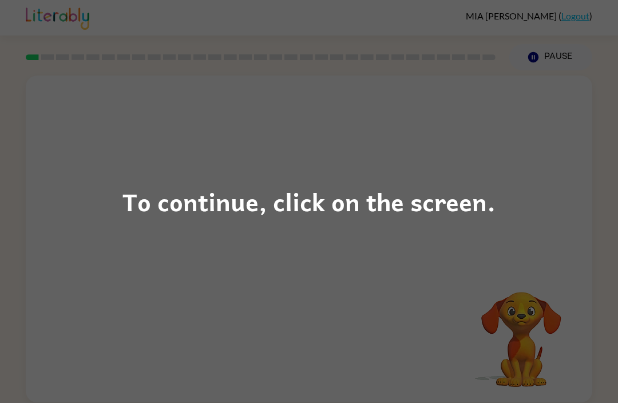
click at [472, 113] on div "To continue, click on the screen." at bounding box center [309, 201] width 618 height 403
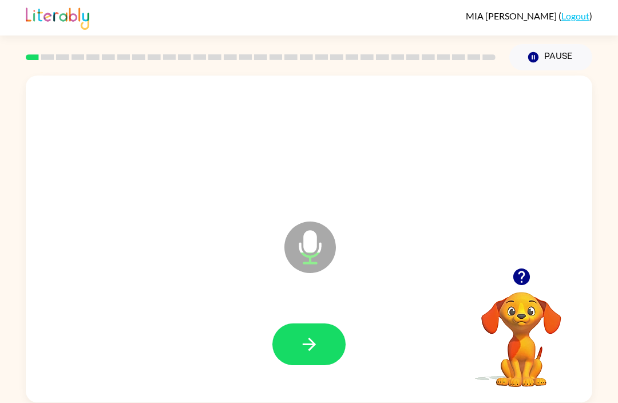
click at [513, 277] on icon "button" at bounding box center [520, 276] width 17 height 17
click at [525, 56] on button "Pause Pause" at bounding box center [550, 57] width 83 height 26
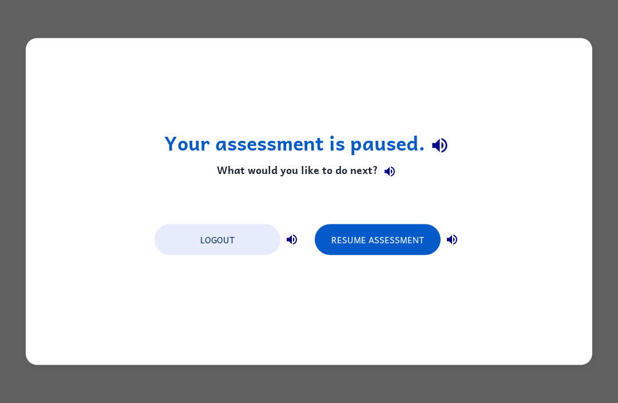
click at [351, 242] on button "Resume Assessment" at bounding box center [378, 239] width 126 height 31
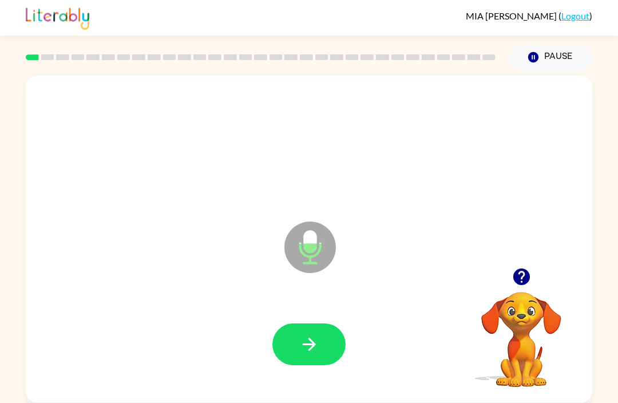
click at [512, 272] on icon "button" at bounding box center [521, 277] width 20 height 20
click at [541, 57] on button "Pause Pause" at bounding box center [550, 57] width 83 height 26
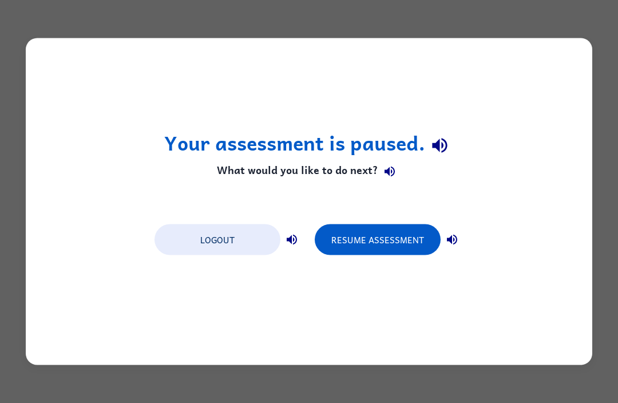
click at [350, 239] on button "Resume Assessment" at bounding box center [378, 239] width 126 height 31
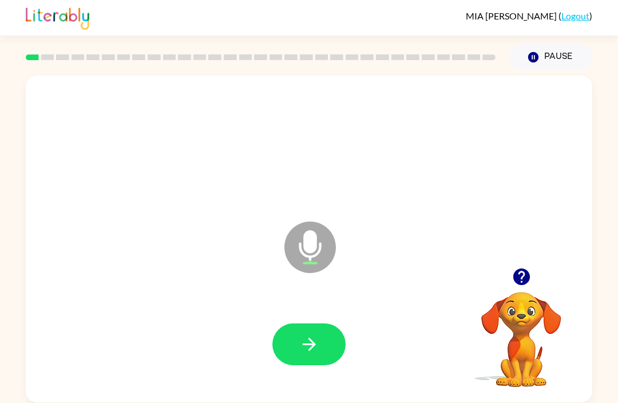
click at [336, 336] on button "button" at bounding box center [308, 344] width 73 height 42
click at [304, 344] on icon "button" at bounding box center [308, 343] width 13 height 13
click at [327, 355] on button "button" at bounding box center [308, 344] width 73 height 42
click at [361, 329] on div at bounding box center [308, 344] width 543 height 94
click at [343, 345] on button "button" at bounding box center [308, 344] width 73 height 42
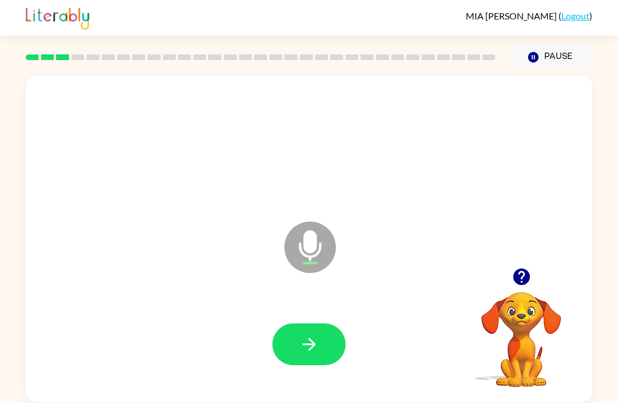
click at [320, 351] on button "button" at bounding box center [308, 344] width 73 height 42
click at [304, 349] on icon "button" at bounding box center [309, 344] width 20 height 20
click at [336, 345] on button "button" at bounding box center [308, 344] width 73 height 42
click at [507, 279] on button "button" at bounding box center [521, 276] width 29 height 29
click at [316, 352] on icon "button" at bounding box center [309, 344] width 20 height 20
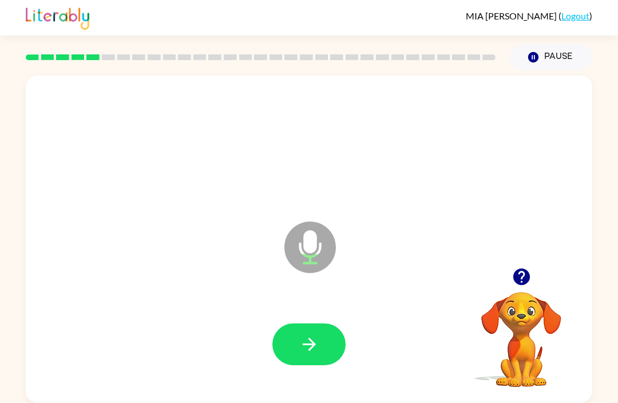
click at [340, 358] on button "button" at bounding box center [308, 344] width 73 height 42
click at [315, 353] on icon "button" at bounding box center [309, 344] width 20 height 20
click at [328, 350] on button "button" at bounding box center [308, 344] width 73 height 42
click at [328, 338] on button "button" at bounding box center [308, 344] width 73 height 42
click at [293, 344] on button "button" at bounding box center [308, 344] width 73 height 42
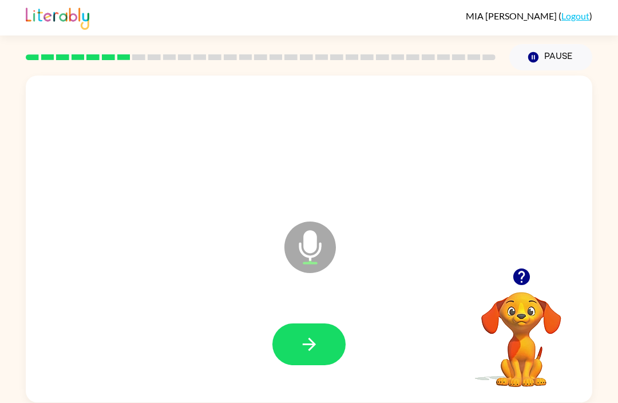
click at [310, 345] on icon "button" at bounding box center [308, 343] width 13 height 13
click at [502, 273] on div at bounding box center [521, 276] width 114 height 29
click at [505, 291] on div at bounding box center [521, 276] width 114 height 29
click at [518, 276] on icon "button" at bounding box center [520, 276] width 17 height 17
click at [284, 355] on button "button" at bounding box center [308, 344] width 73 height 42
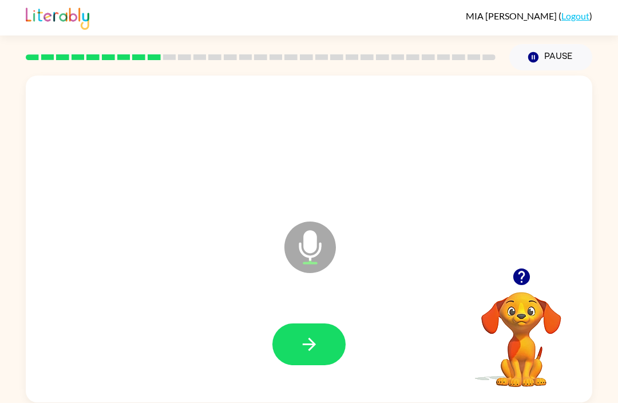
click at [311, 340] on icon "button" at bounding box center [309, 344] width 20 height 20
click at [285, 347] on button "button" at bounding box center [308, 344] width 73 height 42
click at [313, 336] on icon "button" at bounding box center [309, 344] width 20 height 20
click at [287, 335] on button "button" at bounding box center [308, 344] width 73 height 42
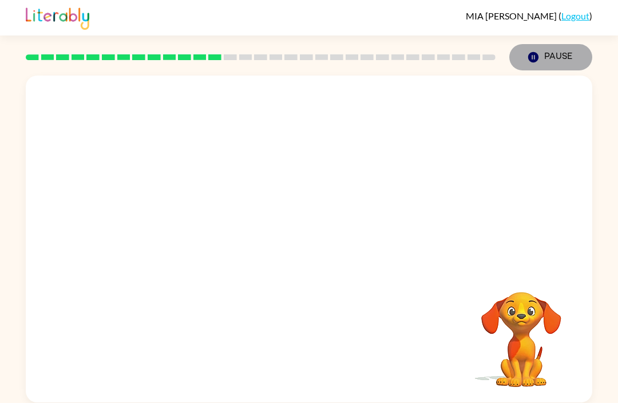
click at [549, 65] on button "Pause Pause" at bounding box center [550, 57] width 83 height 26
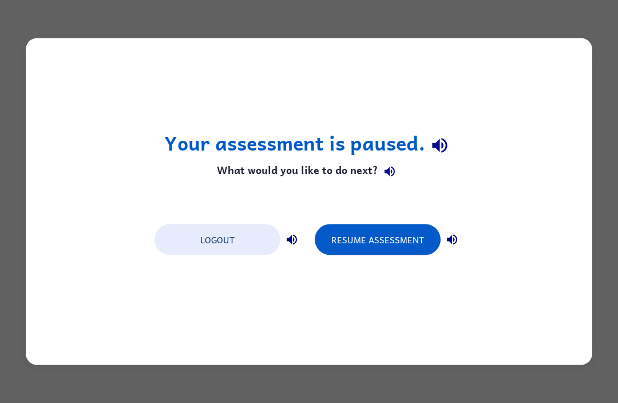
click at [376, 244] on button "Resume Assessment" at bounding box center [378, 239] width 126 height 31
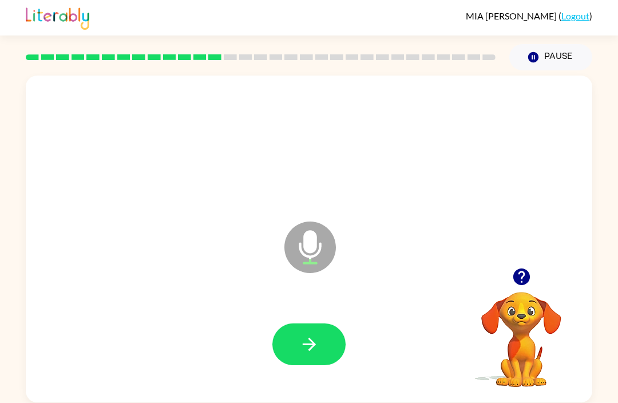
click at [345, 343] on button "button" at bounding box center [308, 344] width 73 height 42
click at [313, 340] on icon "button" at bounding box center [309, 344] width 20 height 20
click at [319, 349] on button "button" at bounding box center [308, 344] width 73 height 42
click at [316, 352] on icon "button" at bounding box center [309, 344] width 20 height 20
click at [334, 345] on button "button" at bounding box center [308, 344] width 73 height 42
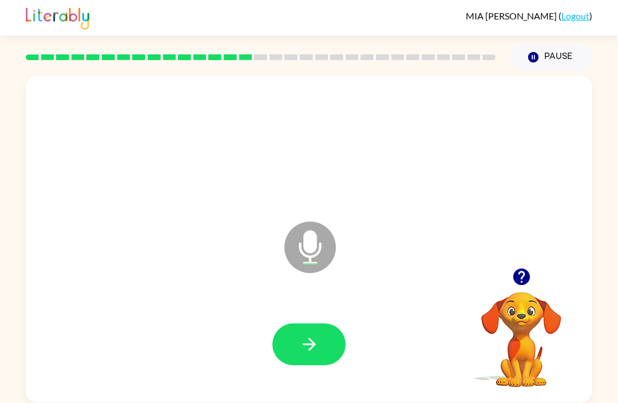
click at [325, 331] on button "button" at bounding box center [308, 344] width 73 height 42
click at [321, 351] on button "button" at bounding box center [308, 344] width 73 height 42
click at [336, 349] on button "button" at bounding box center [308, 344] width 73 height 42
click at [324, 365] on button "button" at bounding box center [308, 344] width 73 height 42
click at [327, 352] on button "button" at bounding box center [308, 344] width 73 height 42
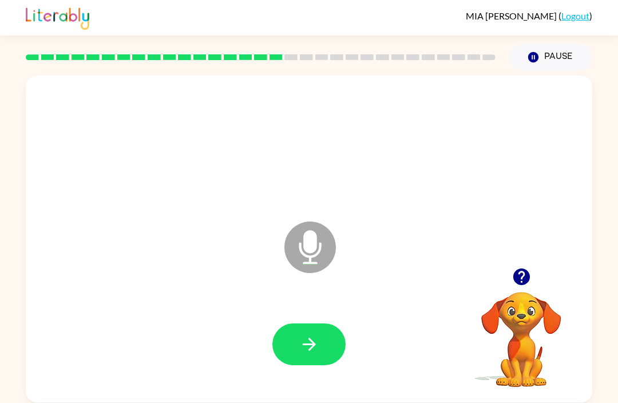
click at [344, 336] on button "button" at bounding box center [308, 344] width 73 height 42
click at [329, 345] on button "button" at bounding box center [308, 344] width 73 height 42
click at [320, 348] on button "button" at bounding box center [308, 344] width 73 height 42
click at [331, 361] on button "button" at bounding box center [308, 344] width 73 height 42
click at [325, 365] on button "button" at bounding box center [308, 344] width 73 height 42
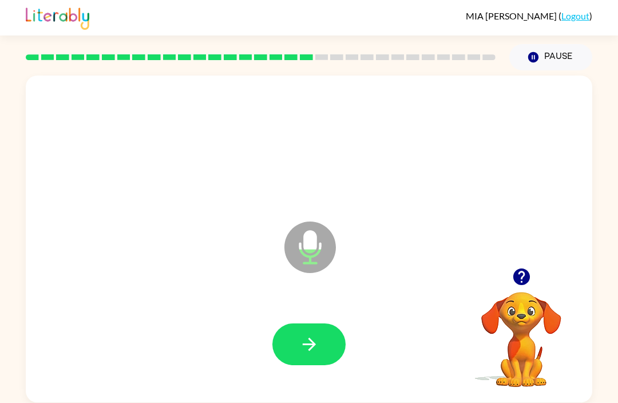
click at [520, 266] on button "button" at bounding box center [521, 276] width 29 height 29
click at [339, 348] on button "button" at bounding box center [308, 344] width 73 height 42
click at [329, 355] on button "button" at bounding box center [308, 344] width 73 height 42
click at [331, 336] on button "button" at bounding box center [308, 344] width 73 height 42
click at [320, 364] on button "button" at bounding box center [308, 344] width 73 height 42
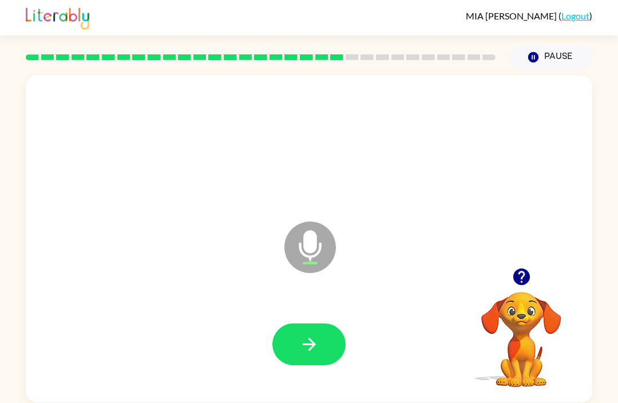
click at [510, 287] on button "button" at bounding box center [521, 276] width 29 height 29
click at [324, 353] on button "button" at bounding box center [308, 344] width 73 height 42
click at [304, 364] on button "button" at bounding box center [308, 344] width 73 height 42
click at [313, 350] on icon "button" at bounding box center [309, 344] width 20 height 20
click at [327, 344] on button "button" at bounding box center [308, 344] width 73 height 42
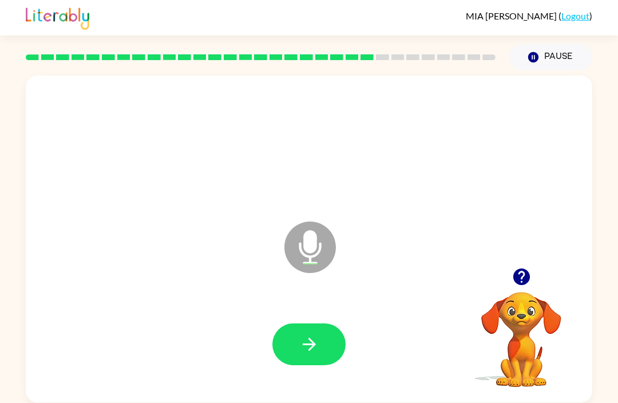
click at [325, 365] on button "button" at bounding box center [308, 344] width 73 height 42
click at [321, 335] on button "button" at bounding box center [308, 344] width 73 height 42
click at [300, 350] on icon "button" at bounding box center [309, 344] width 20 height 20
click at [327, 356] on button "button" at bounding box center [308, 344] width 73 height 42
click at [331, 360] on button "button" at bounding box center [308, 344] width 73 height 42
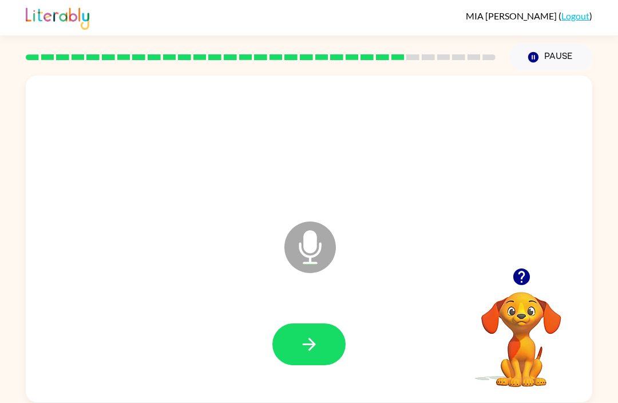
click at [323, 341] on button "button" at bounding box center [308, 344] width 73 height 42
click at [325, 365] on button "button" at bounding box center [308, 344] width 73 height 42
click at [320, 351] on button "button" at bounding box center [308, 344] width 73 height 42
click at [321, 360] on button "button" at bounding box center [308, 344] width 73 height 42
click at [332, 352] on button "button" at bounding box center [308, 344] width 73 height 42
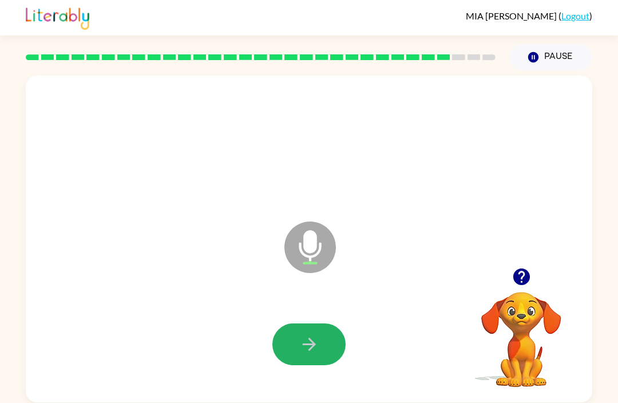
click at [338, 345] on button "button" at bounding box center [308, 344] width 73 height 42
click at [522, 265] on button "button" at bounding box center [521, 276] width 29 height 29
click at [313, 345] on icon "button" at bounding box center [308, 343] width 13 height 13
click at [330, 353] on button "button" at bounding box center [308, 344] width 73 height 42
click at [316, 349] on icon "button" at bounding box center [309, 344] width 20 height 20
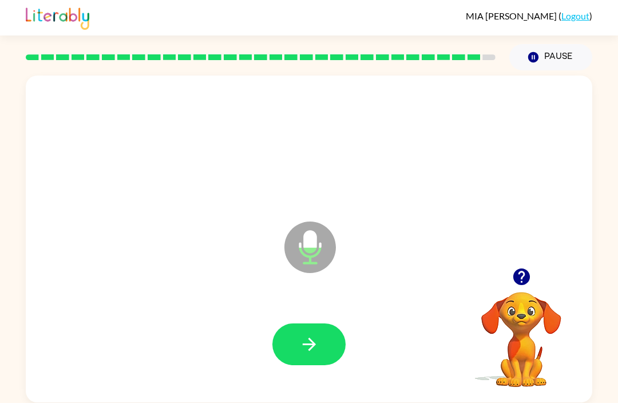
click at [327, 352] on button "button" at bounding box center [308, 344] width 73 height 42
click at [337, 343] on button "button" at bounding box center [308, 344] width 73 height 42
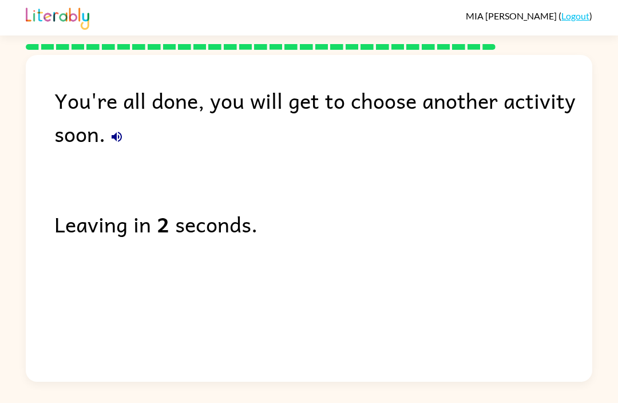
click at [464, 284] on div "You're all done, you will get to choose another activity soon. Leaving in 2 sec…" at bounding box center [309, 215] width 566 height 321
click at [424, 317] on div "You're all done, you will get to choose another activity soon. Leaving in 1 sec…" at bounding box center [309, 215] width 566 height 321
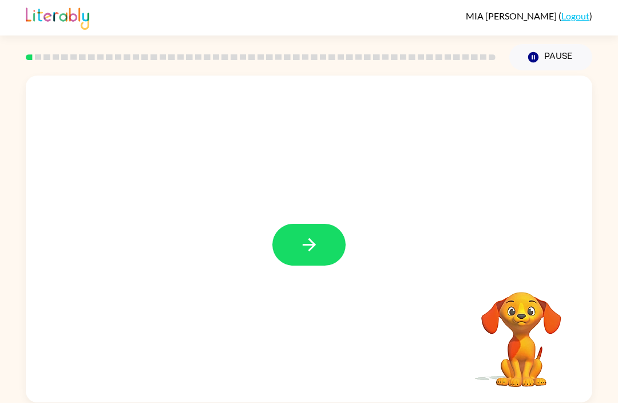
click at [339, 274] on div at bounding box center [309, 238] width 566 height 327
click at [287, 224] on button "button" at bounding box center [308, 245] width 73 height 42
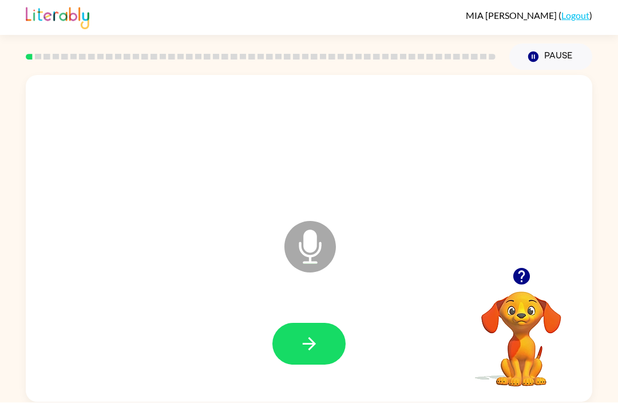
click at [312, 327] on button "button" at bounding box center [308, 344] width 73 height 42
click at [307, 334] on icon "button" at bounding box center [309, 344] width 20 height 20
click at [321, 323] on button "button" at bounding box center [308, 344] width 73 height 42
click at [297, 323] on button "button" at bounding box center [308, 344] width 73 height 42
click at [328, 323] on button "button" at bounding box center [308, 344] width 73 height 42
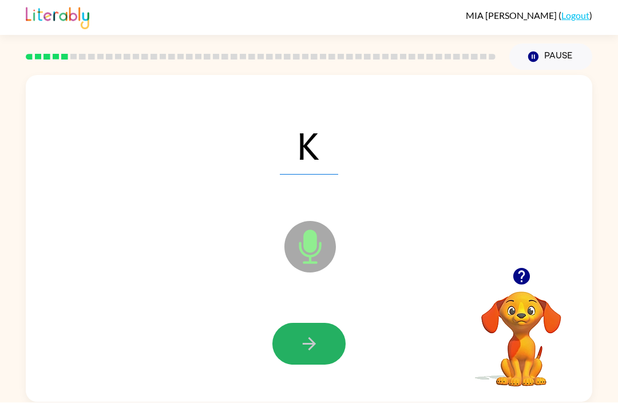
click at [340, 323] on button "button" at bounding box center [308, 344] width 73 height 42
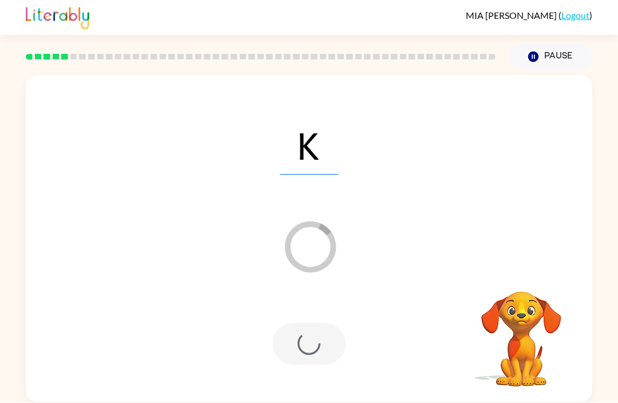
click at [318, 323] on div at bounding box center [308, 344] width 73 height 42
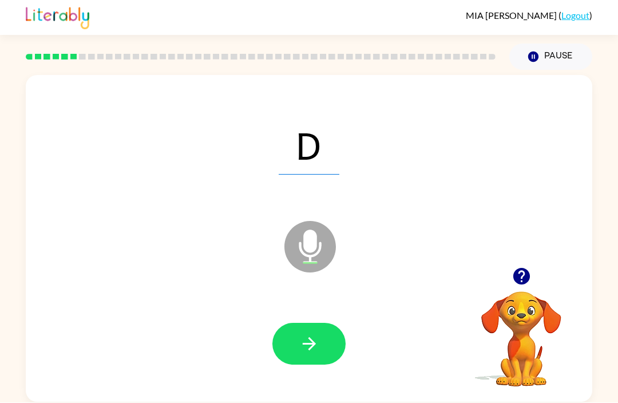
click at [324, 323] on button "button" at bounding box center [308, 344] width 73 height 42
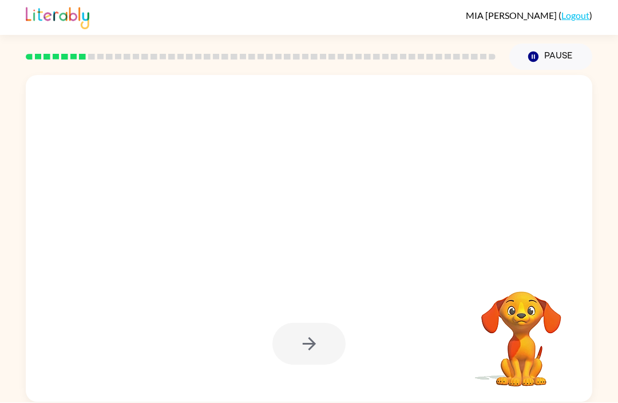
scroll to position [10, 0]
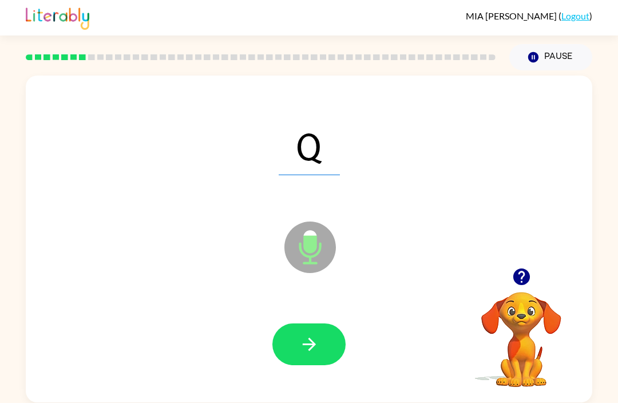
click at [323, 341] on button "button" at bounding box center [308, 344] width 73 height 42
click at [324, 331] on button "button" at bounding box center [308, 344] width 73 height 42
click at [337, 333] on button "button" at bounding box center [308, 344] width 73 height 42
click at [319, 334] on icon "button" at bounding box center [309, 344] width 20 height 20
click at [323, 345] on button "button" at bounding box center [308, 344] width 73 height 42
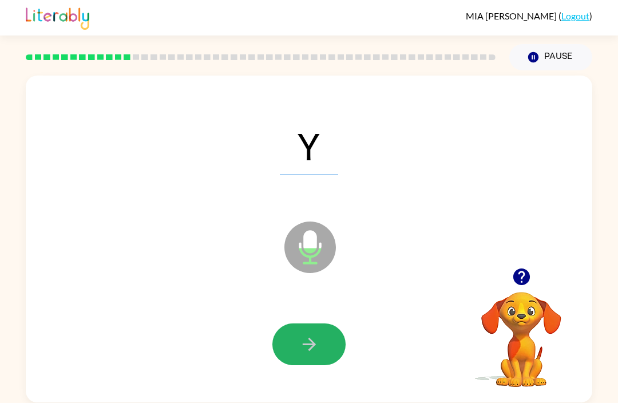
click at [332, 342] on button "button" at bounding box center [308, 344] width 73 height 42
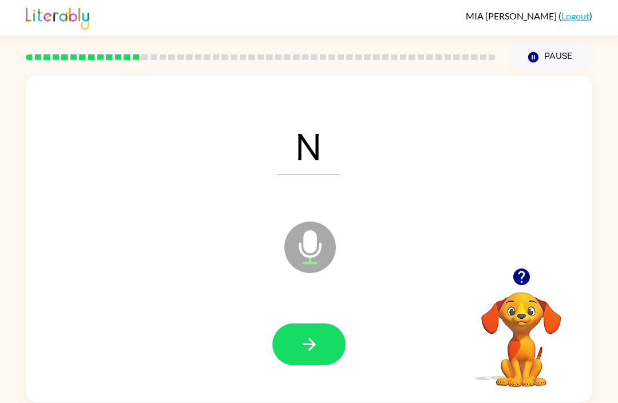
click at [318, 341] on icon "button" at bounding box center [309, 344] width 20 height 20
click at [328, 338] on button "button" at bounding box center [308, 344] width 73 height 42
click at [334, 339] on button "button" at bounding box center [308, 344] width 73 height 42
click at [299, 356] on button "button" at bounding box center [308, 344] width 73 height 42
click at [303, 337] on icon "button" at bounding box center [309, 344] width 20 height 20
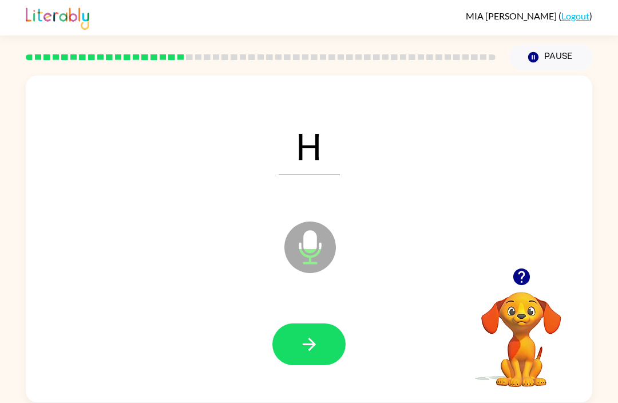
click at [325, 355] on button "button" at bounding box center [308, 344] width 73 height 42
click at [321, 344] on button "button" at bounding box center [308, 344] width 73 height 42
click at [312, 351] on button "button" at bounding box center [308, 344] width 73 height 42
click at [324, 355] on button "button" at bounding box center [308, 344] width 73 height 42
click at [300, 352] on button "button" at bounding box center [308, 344] width 73 height 42
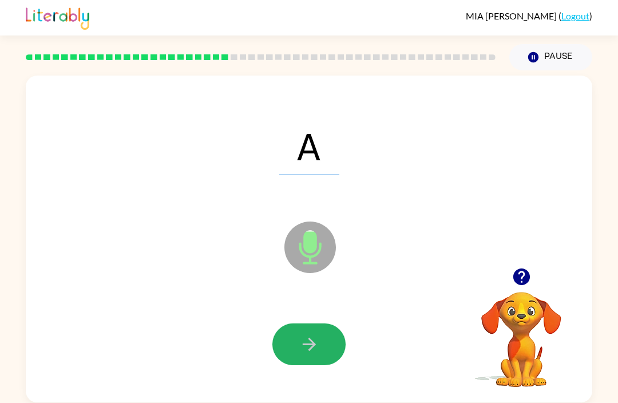
click at [327, 341] on button "button" at bounding box center [308, 344] width 73 height 42
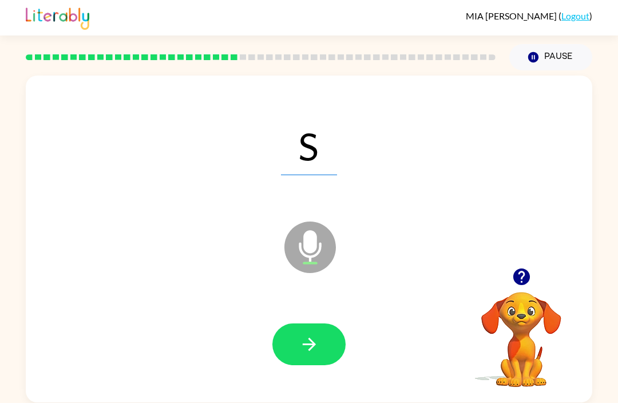
click at [319, 348] on button "button" at bounding box center [308, 344] width 73 height 42
click at [321, 333] on button "button" at bounding box center [308, 344] width 73 height 42
click at [335, 346] on button "button" at bounding box center [308, 344] width 73 height 42
click at [324, 348] on button "button" at bounding box center [308, 344] width 73 height 42
click at [333, 346] on button "button" at bounding box center [308, 344] width 73 height 42
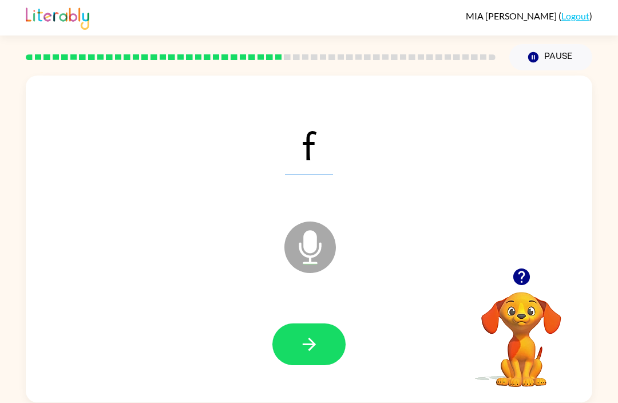
click at [338, 338] on button "button" at bounding box center [308, 344] width 73 height 42
click at [337, 344] on button "button" at bounding box center [308, 344] width 73 height 42
click at [280, 329] on button "button" at bounding box center [308, 344] width 73 height 42
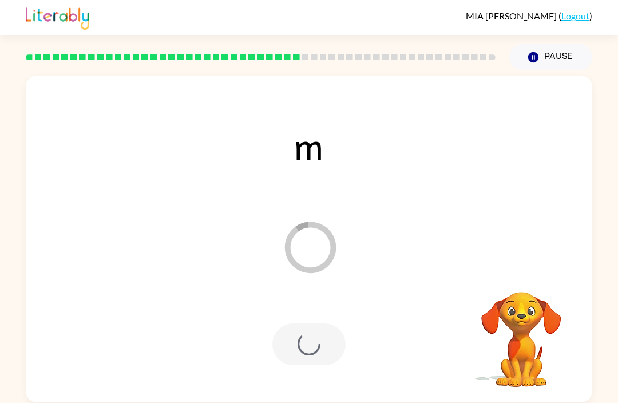
click at [300, 346] on div at bounding box center [308, 344] width 73 height 42
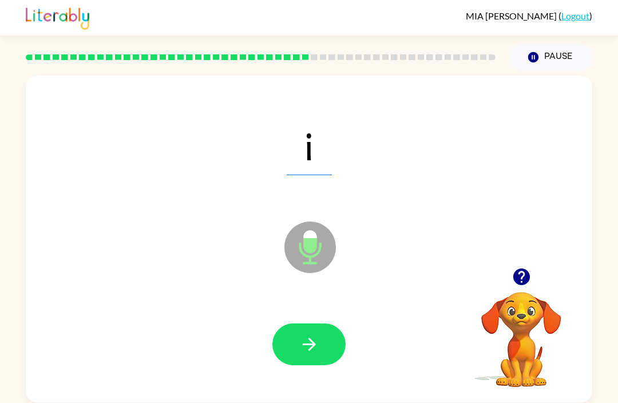
click at [353, 334] on div at bounding box center [308, 344] width 543 height 94
click at [329, 336] on button "button" at bounding box center [308, 344] width 73 height 42
click at [311, 334] on icon "button" at bounding box center [309, 344] width 20 height 20
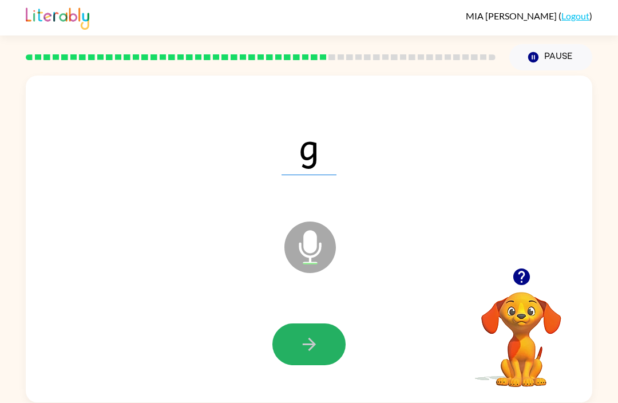
click at [328, 346] on button "button" at bounding box center [308, 344] width 73 height 42
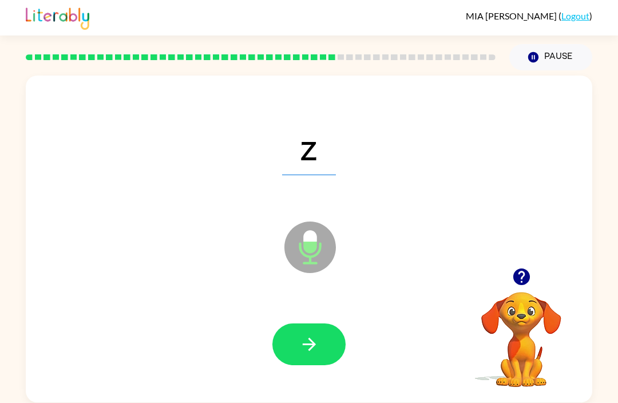
click at [335, 329] on button "button" at bounding box center [308, 344] width 73 height 42
click at [353, 317] on div at bounding box center [308, 344] width 543 height 94
click at [317, 323] on button "button" at bounding box center [308, 344] width 73 height 42
click at [328, 323] on button "button" at bounding box center [308, 344] width 73 height 42
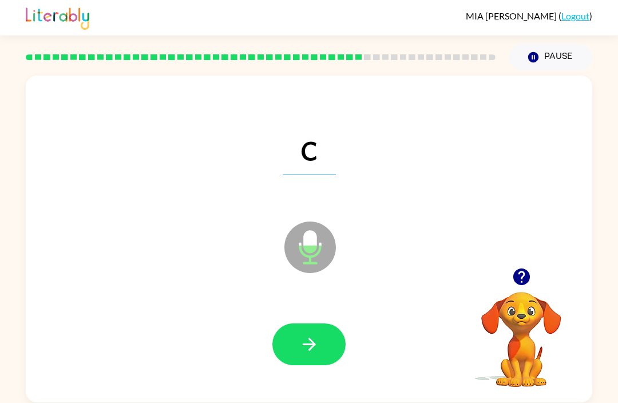
click at [333, 343] on button "button" at bounding box center [308, 344] width 73 height 42
click at [324, 347] on button "button" at bounding box center [308, 344] width 73 height 42
click at [317, 360] on div at bounding box center [308, 344] width 543 height 94
click at [342, 337] on button "button" at bounding box center [308, 344] width 73 height 42
click at [321, 324] on button "button" at bounding box center [308, 344] width 73 height 42
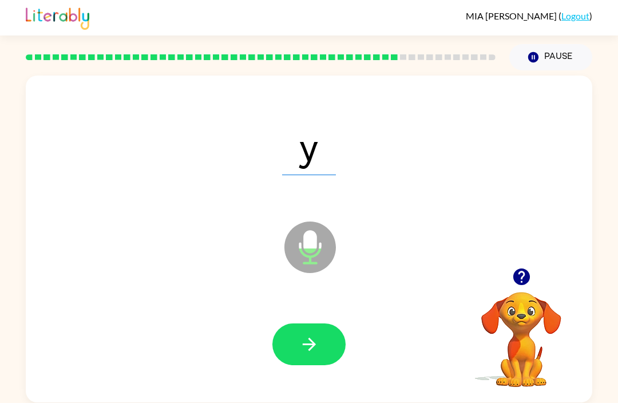
click at [323, 323] on button "button" at bounding box center [308, 344] width 73 height 42
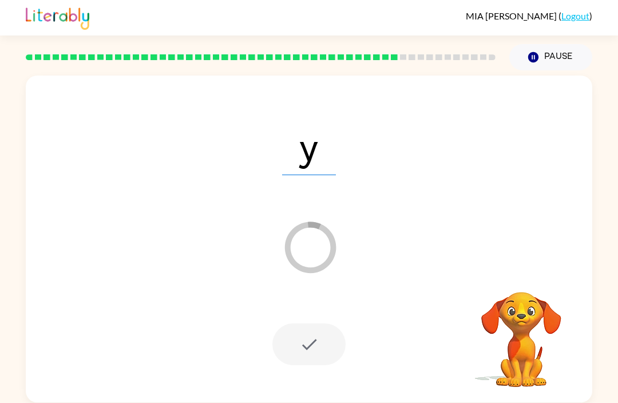
click at [331, 334] on div at bounding box center [308, 344] width 73 height 42
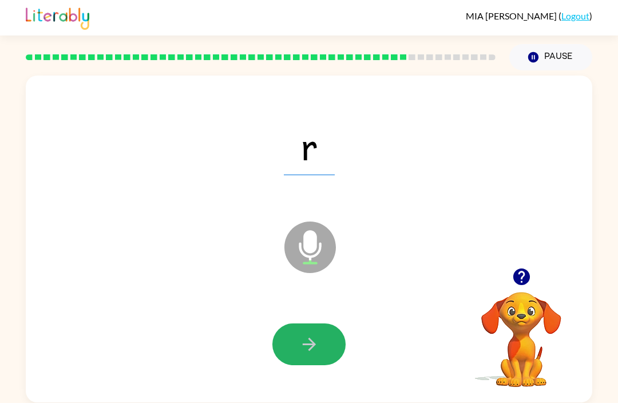
click at [323, 349] on button "button" at bounding box center [308, 344] width 73 height 42
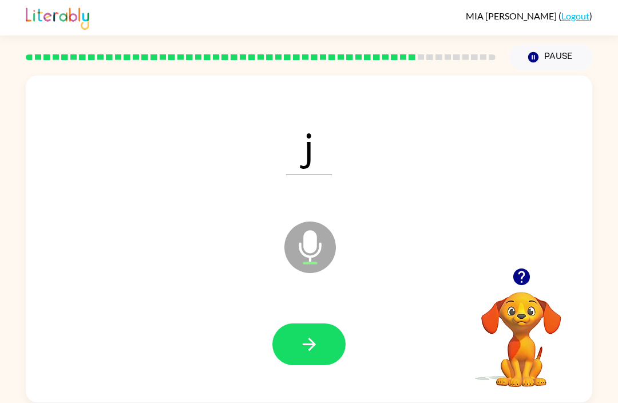
click at [328, 323] on button "button" at bounding box center [308, 344] width 73 height 42
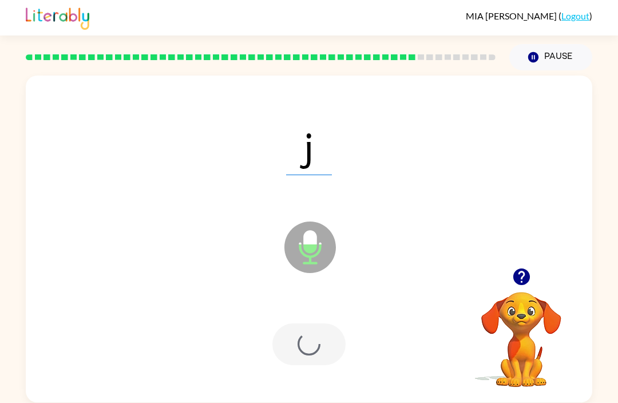
click at [328, 323] on div at bounding box center [308, 344] width 73 height 42
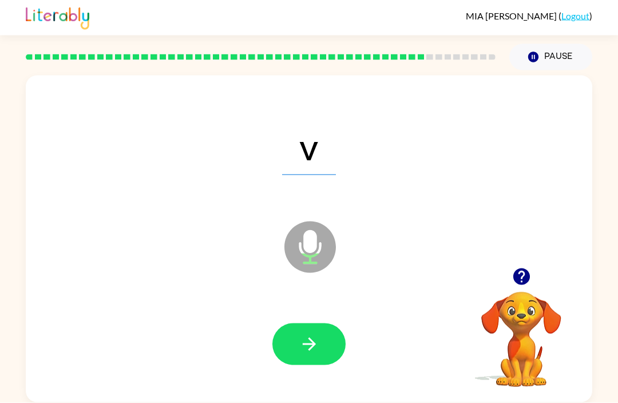
scroll to position [6, 0]
click at [299, 334] on icon "button" at bounding box center [309, 344] width 20 height 20
click at [320, 359] on button "button" at bounding box center [308, 344] width 73 height 42
click at [327, 347] on button "button" at bounding box center [308, 344] width 73 height 42
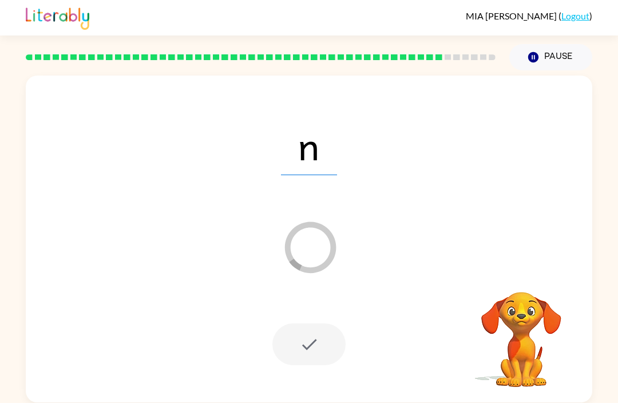
click at [321, 346] on div at bounding box center [308, 344] width 73 height 42
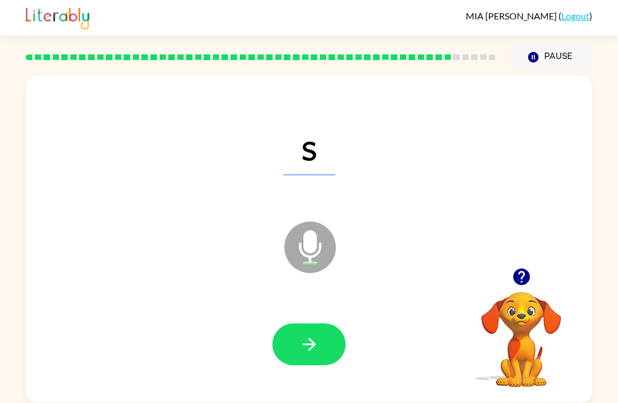
click at [317, 334] on icon "button" at bounding box center [309, 344] width 20 height 20
click at [320, 345] on button "button" at bounding box center [308, 344] width 73 height 42
click at [304, 328] on button "button" at bounding box center [308, 344] width 73 height 42
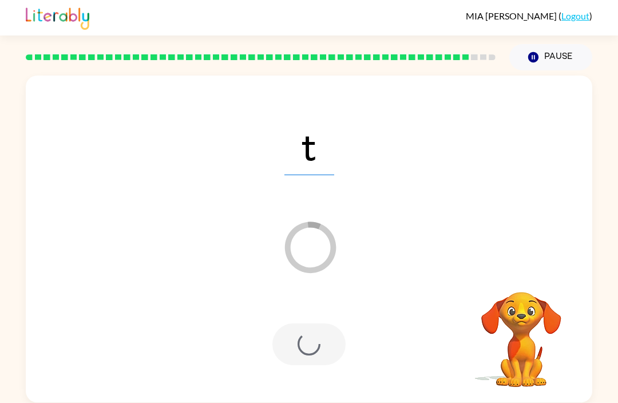
click at [323, 338] on div at bounding box center [308, 344] width 73 height 42
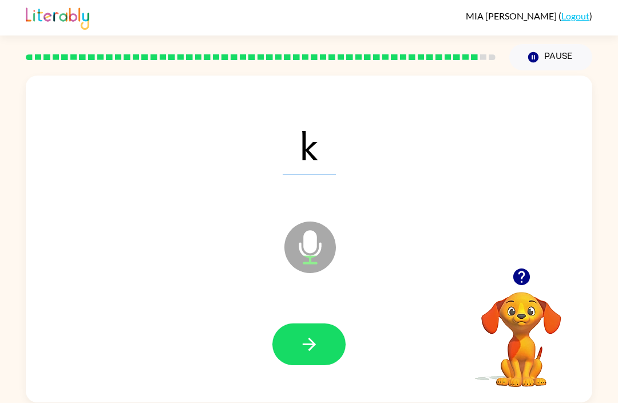
click at [321, 335] on button "button" at bounding box center [308, 344] width 73 height 42
click at [322, 331] on button "button" at bounding box center [308, 344] width 73 height 42
